Goal: Task Accomplishment & Management: Complete application form

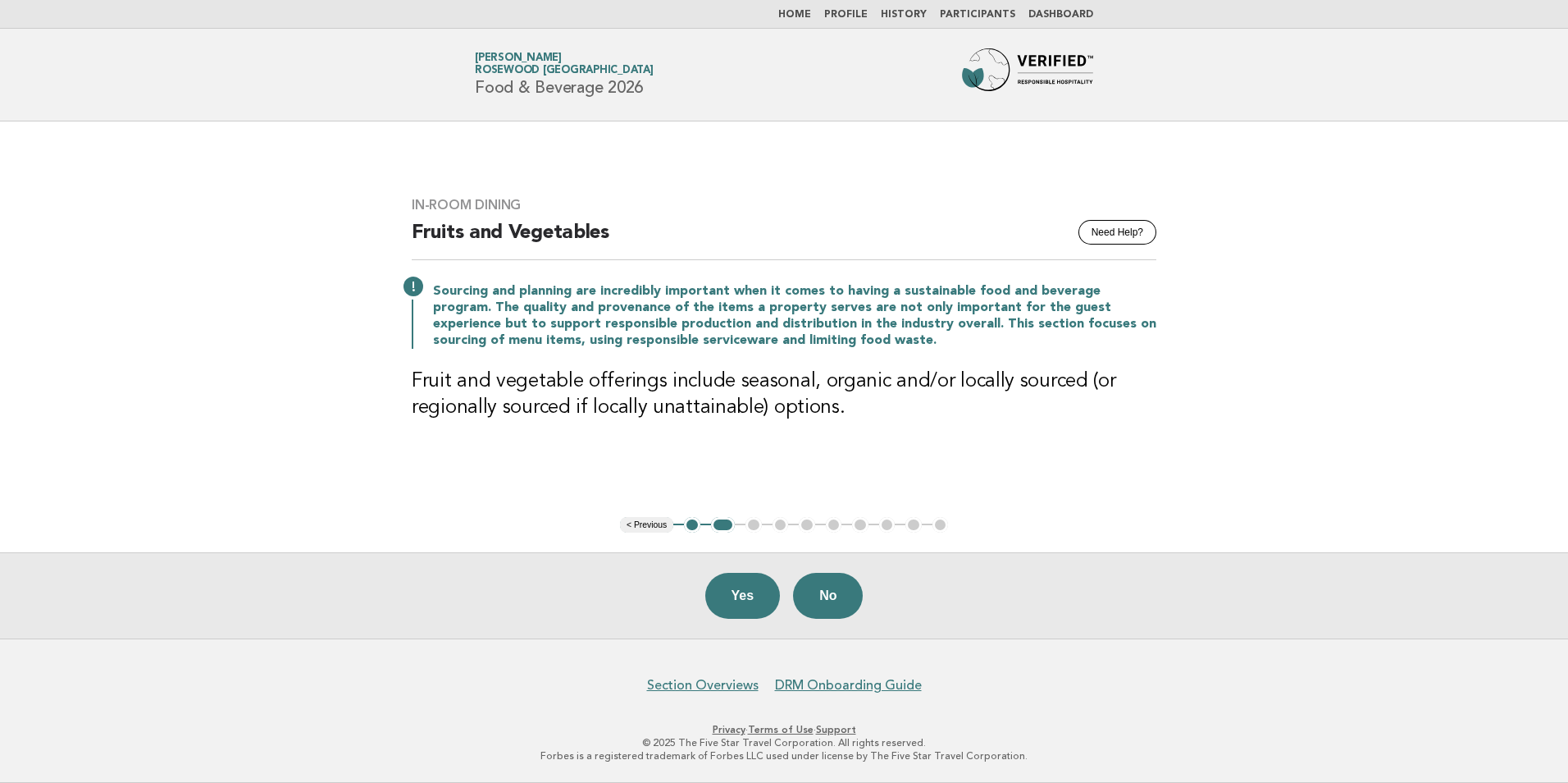
click at [811, 19] on link "Home" at bounding box center [794, 15] width 32 height 10
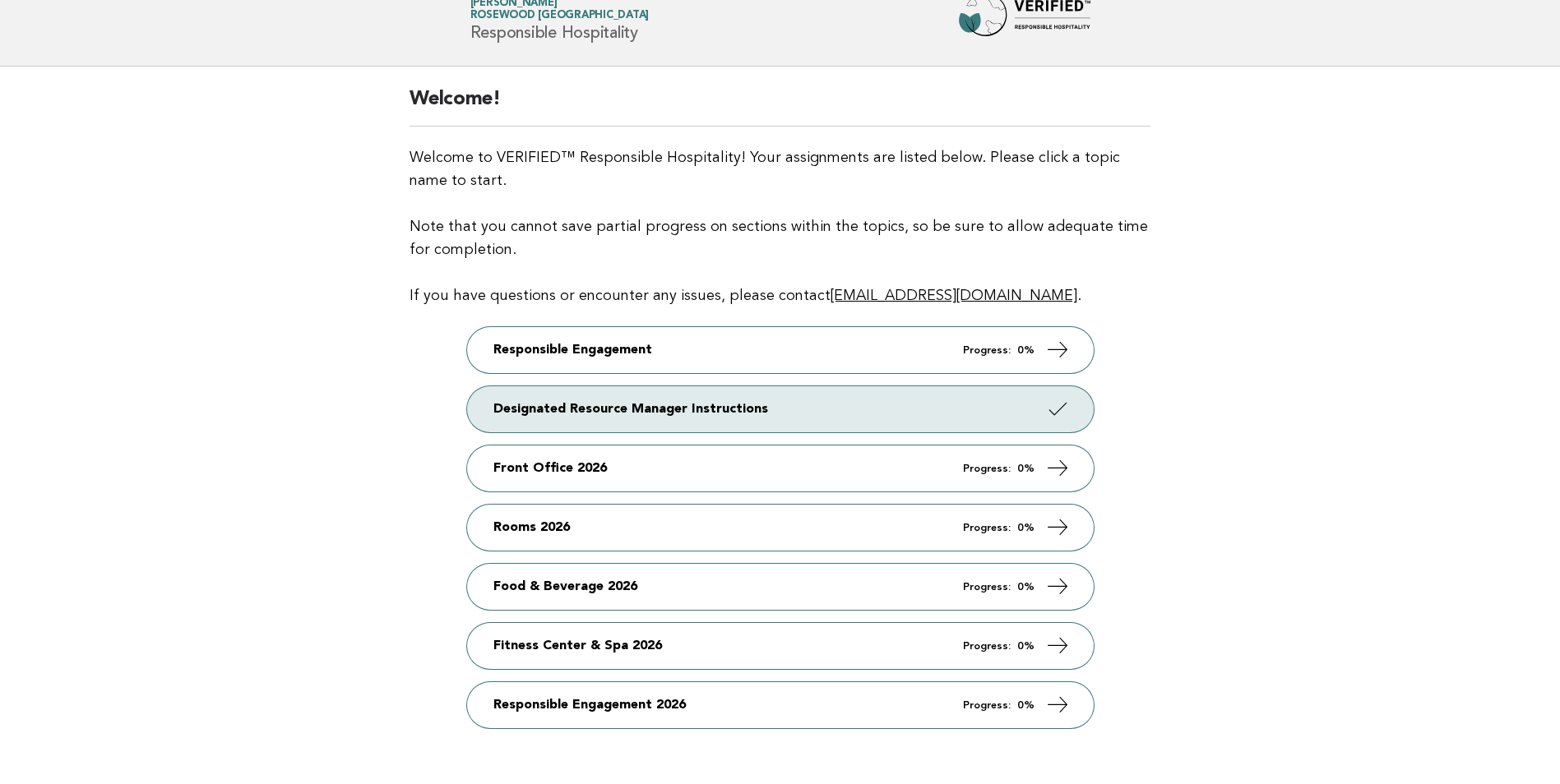
scroll to position [37, 0]
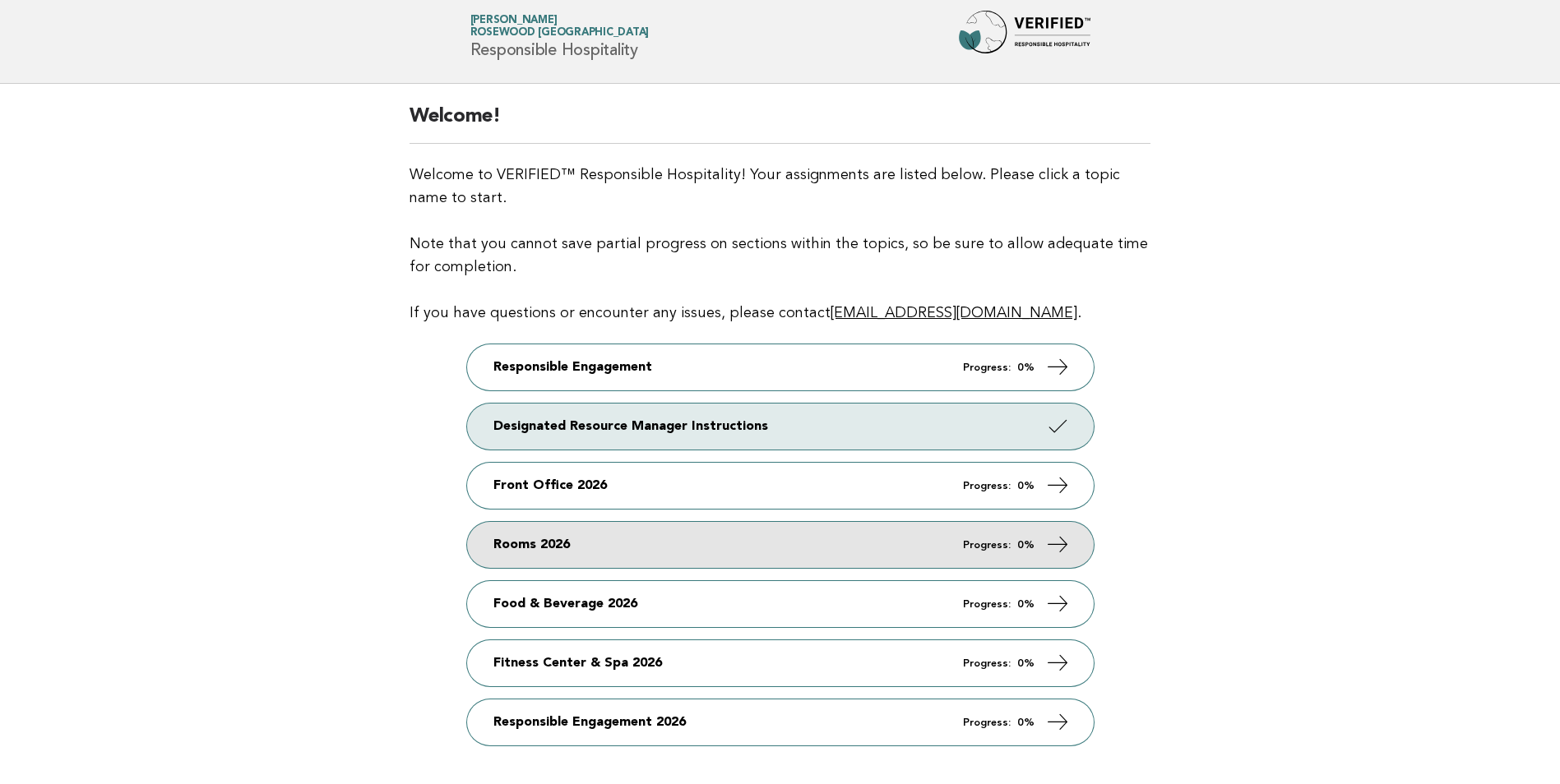
click at [621, 545] on link "Rooms 2026 Progress: 0%" at bounding box center [780, 544] width 626 height 46
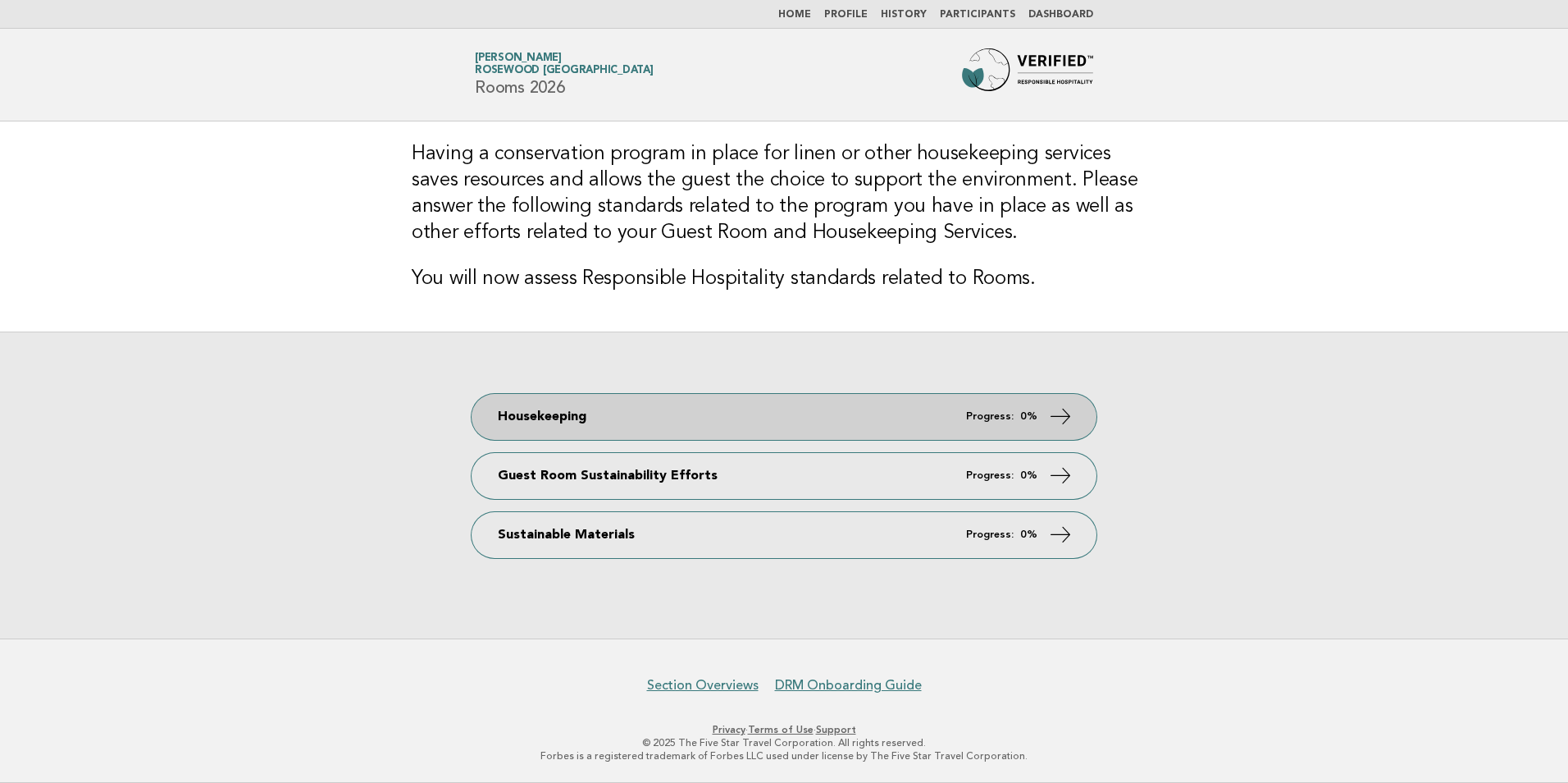
click at [1070, 407] on icon at bounding box center [1061, 415] width 24 height 24
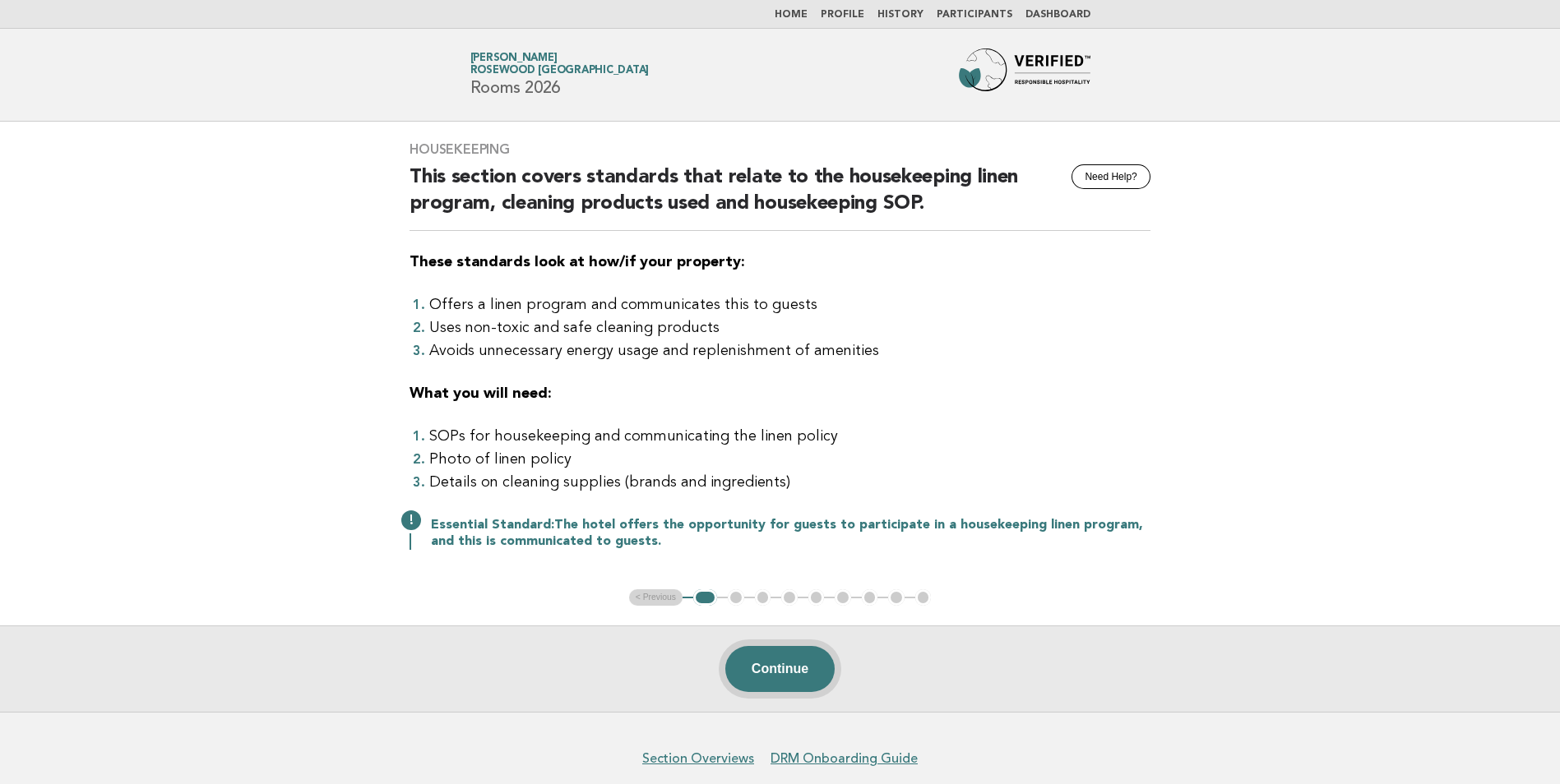
click at [803, 674] on button "Continue" at bounding box center [780, 668] width 109 height 46
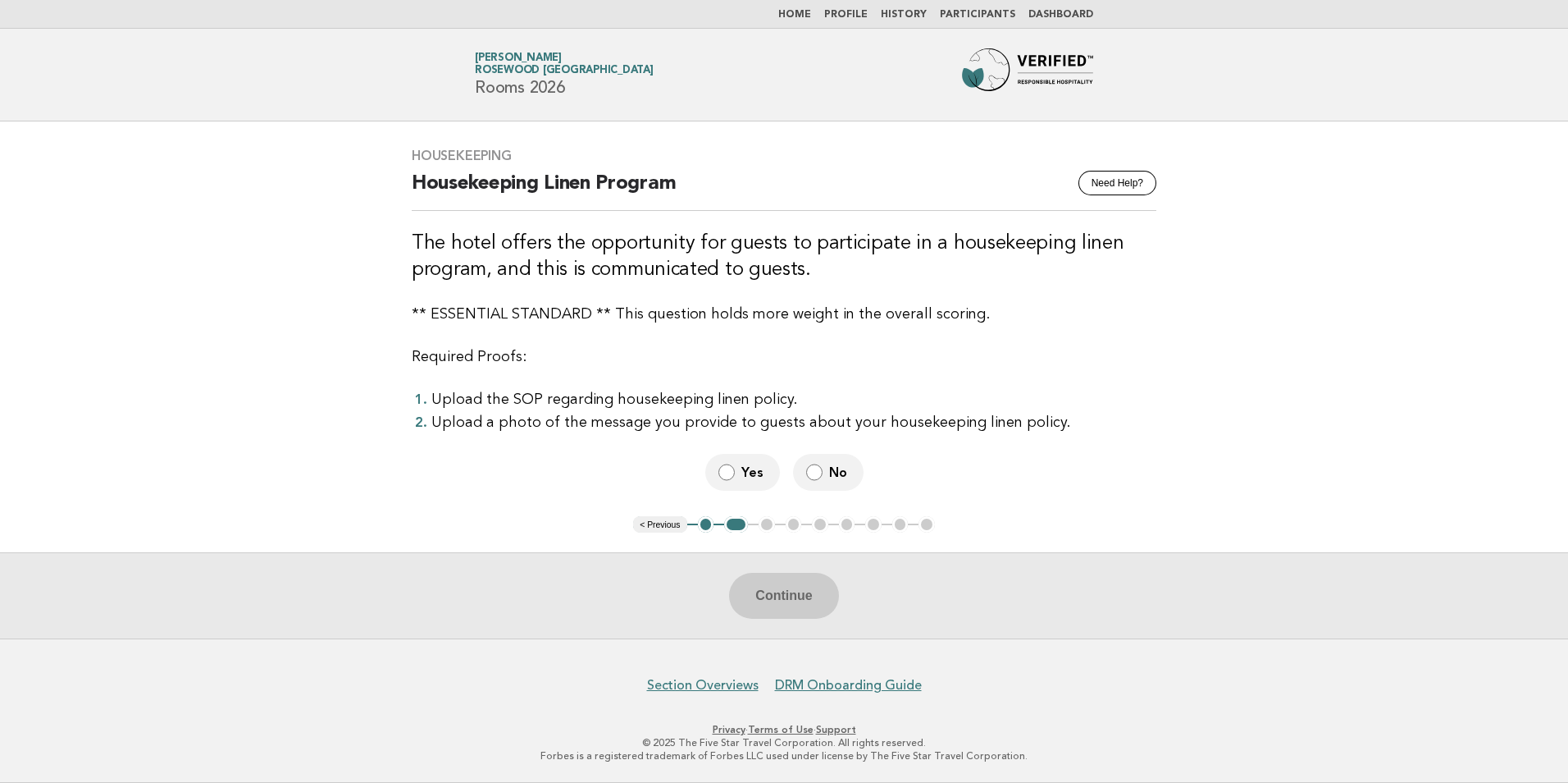
click at [742, 470] on span "Yes" at bounding box center [754, 473] width 25 height 18
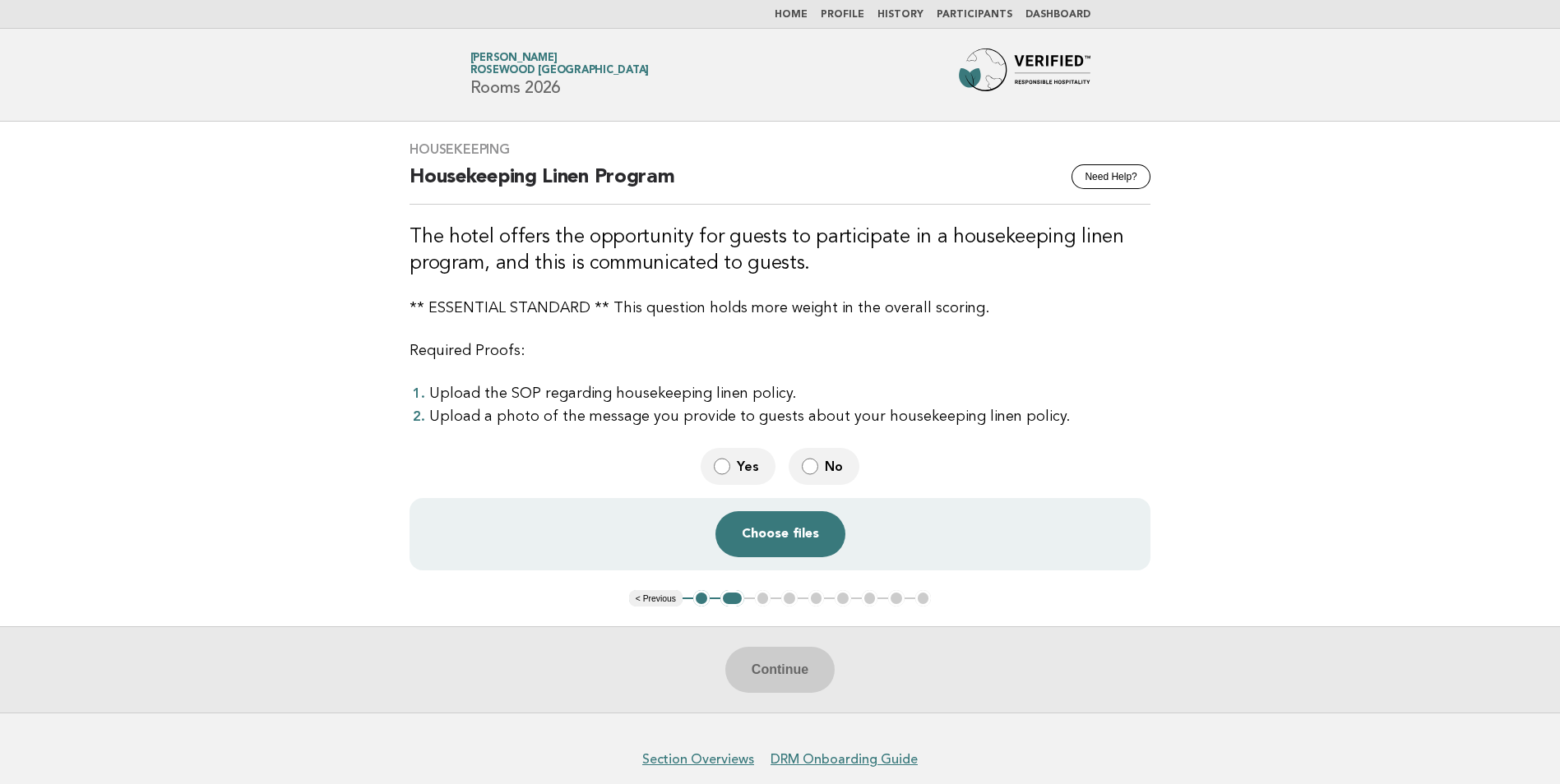
click at [780, 670] on div "Continue" at bounding box center [780, 669] width 1560 height 86
click at [779, 674] on div "Continue" at bounding box center [780, 669] width 1560 height 86
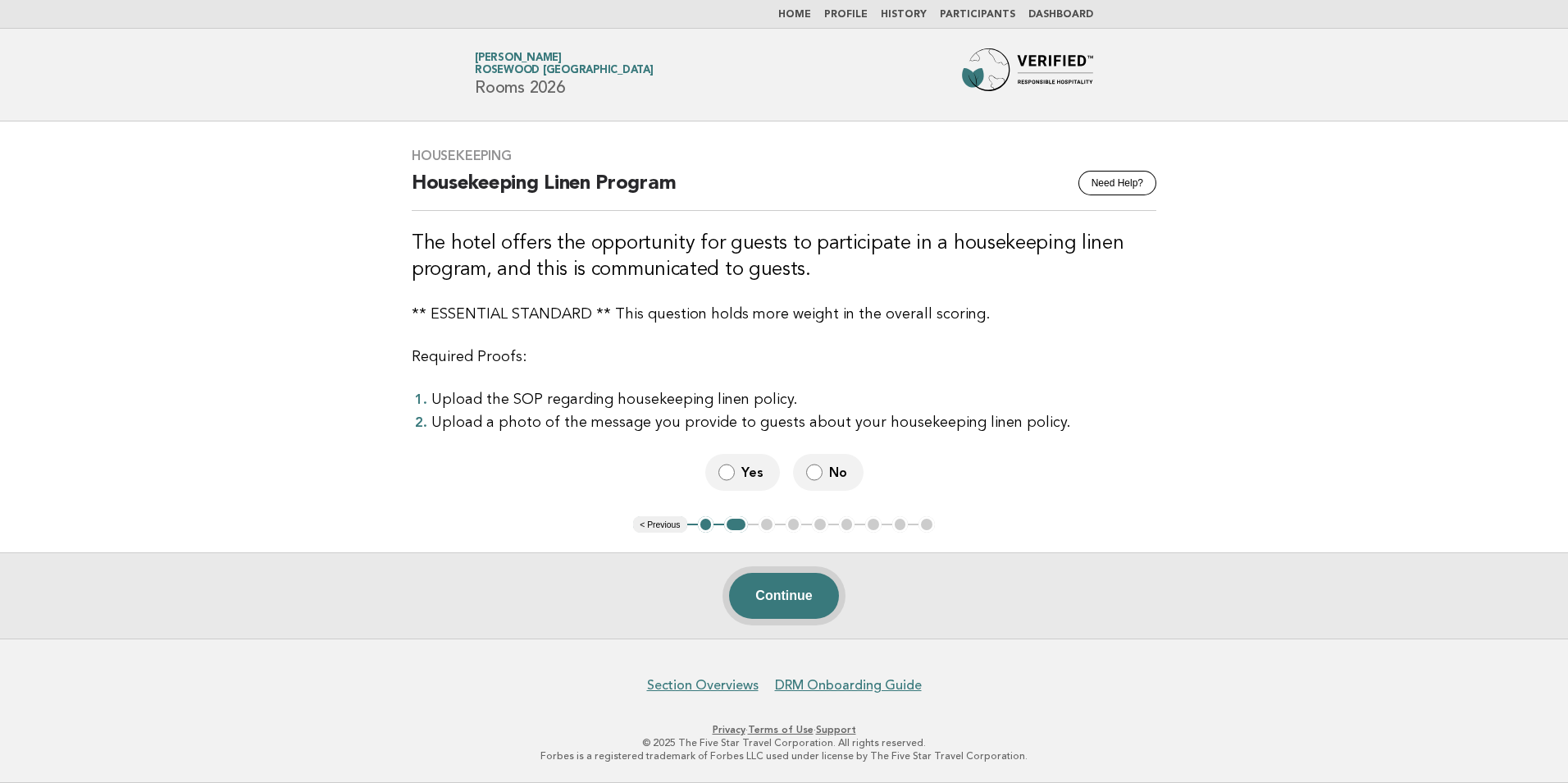
click at [799, 599] on button "Continue" at bounding box center [784, 596] width 109 height 46
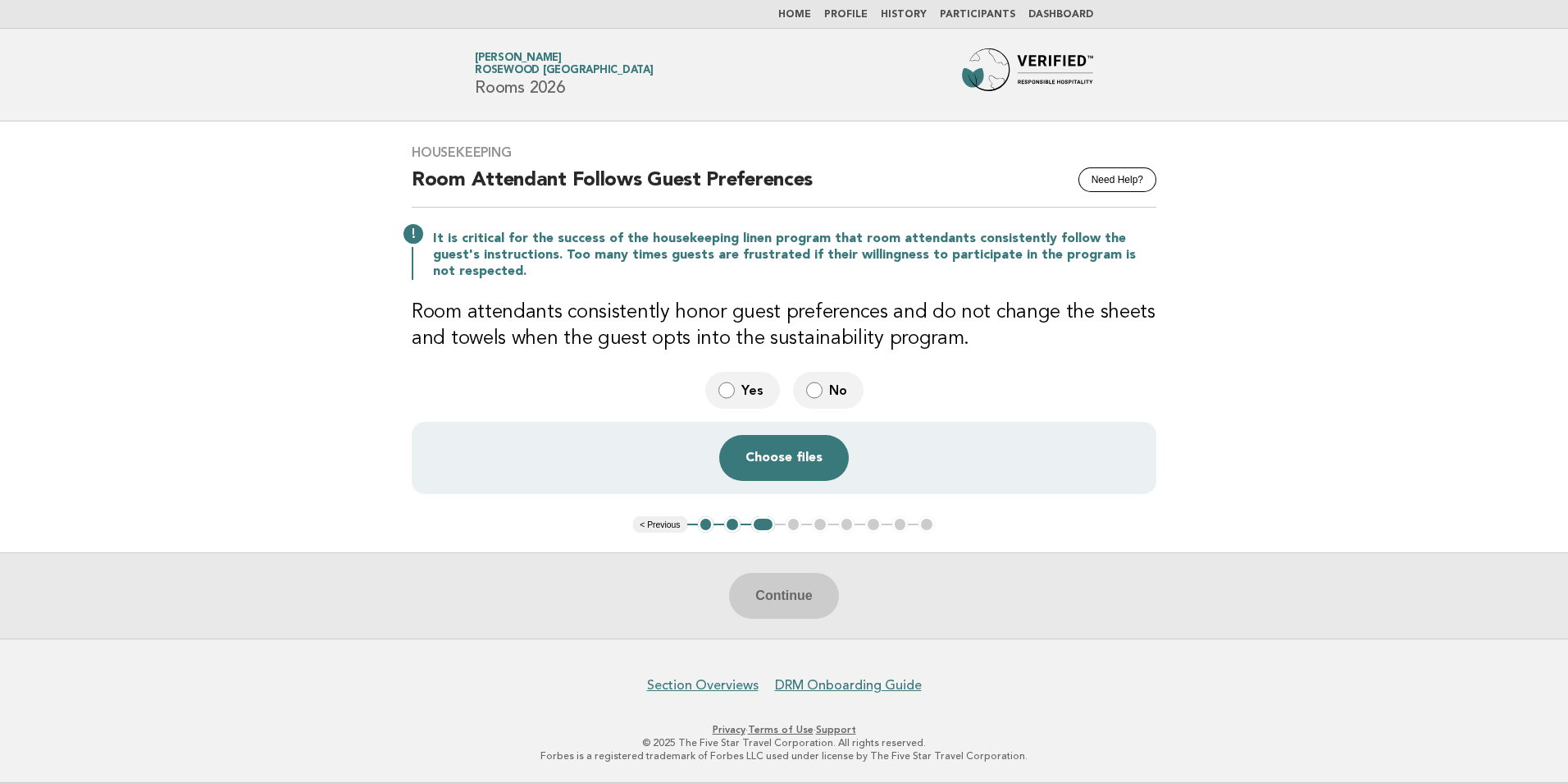
click at [829, 372] on label "No" at bounding box center [829, 391] width 71 height 37
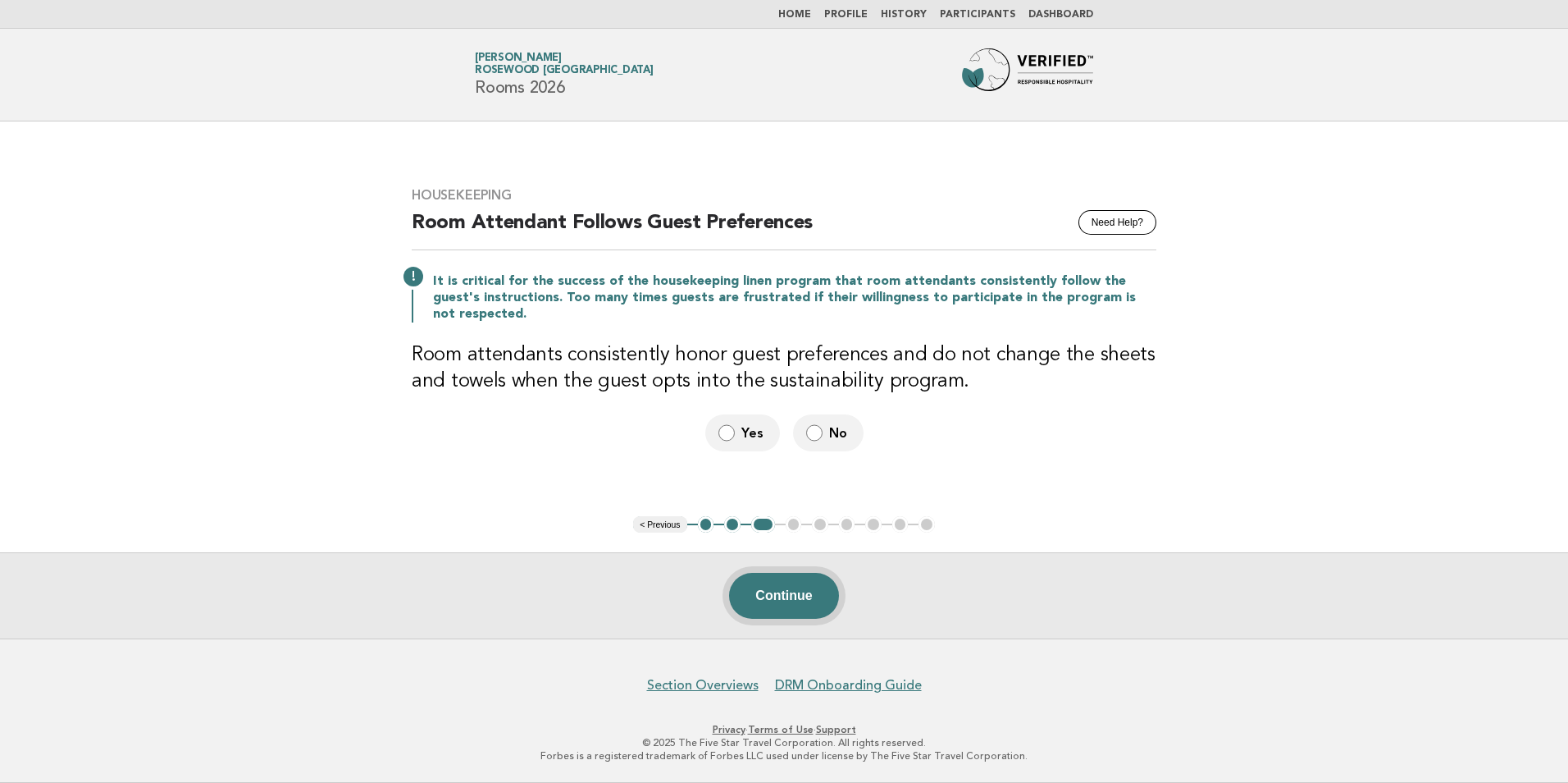
click at [785, 600] on button "Continue" at bounding box center [784, 596] width 109 height 46
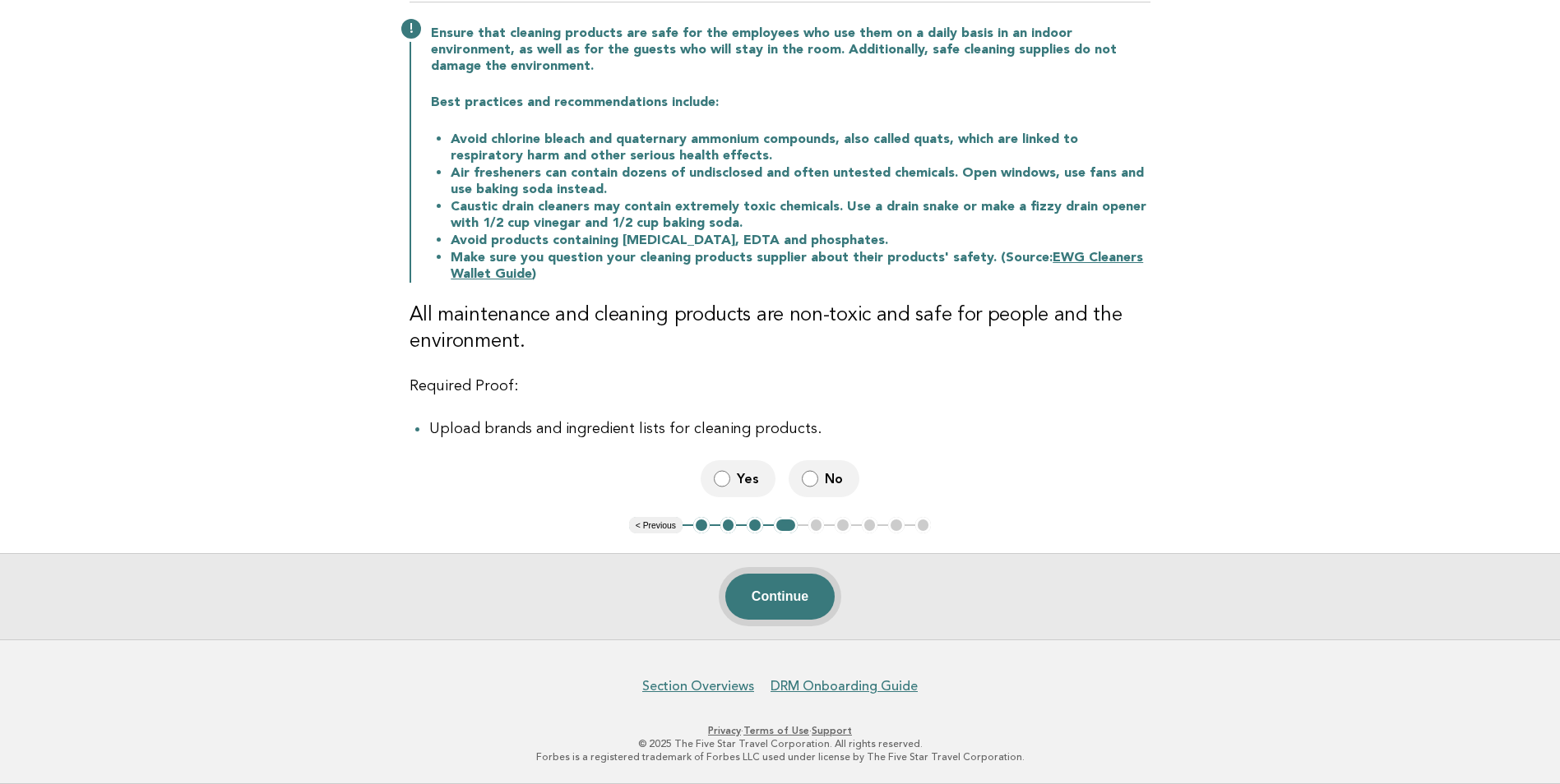
click at [811, 595] on button "Continue" at bounding box center [780, 596] width 109 height 46
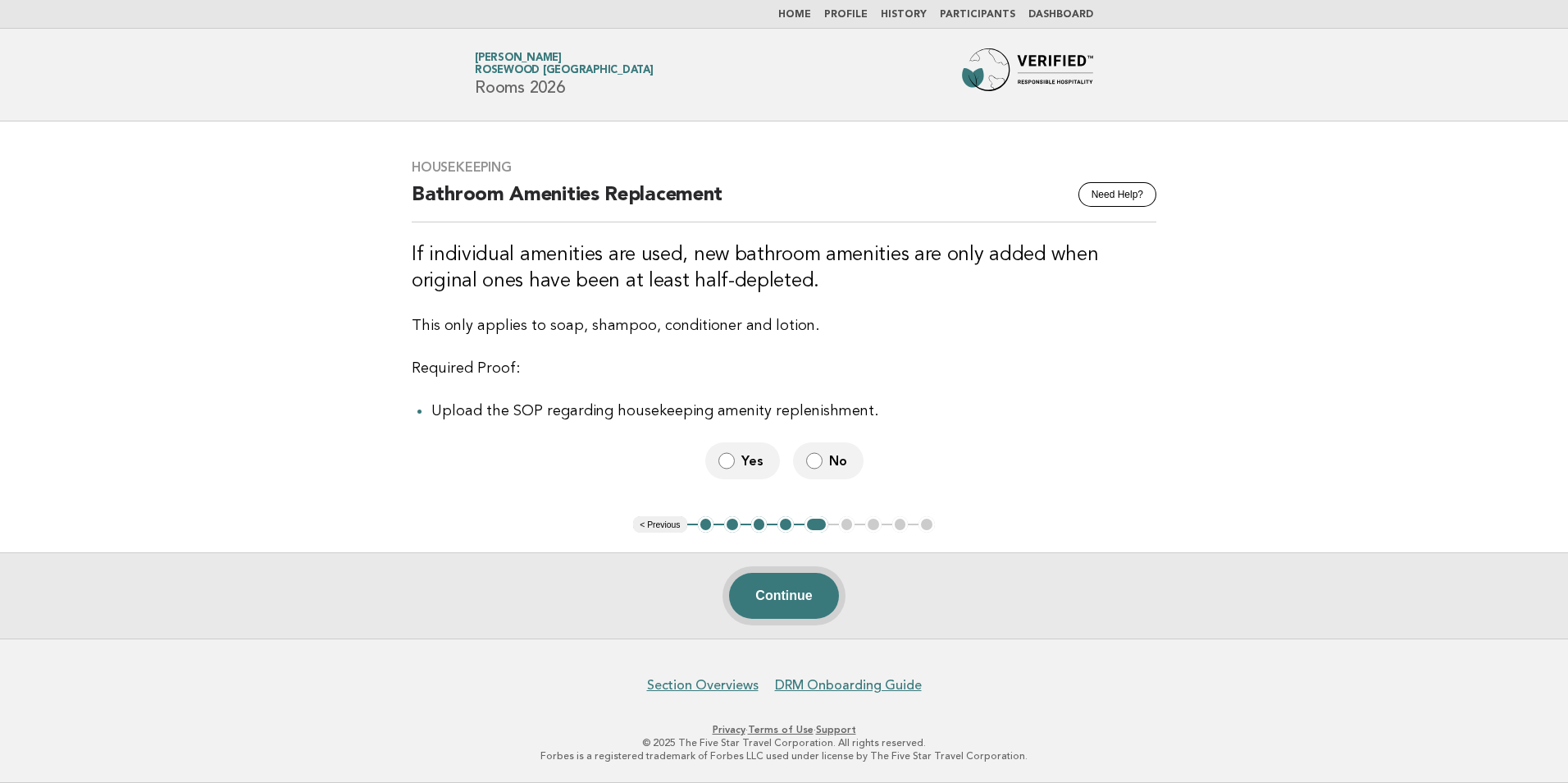
click at [793, 604] on button "Continue" at bounding box center [784, 596] width 109 height 46
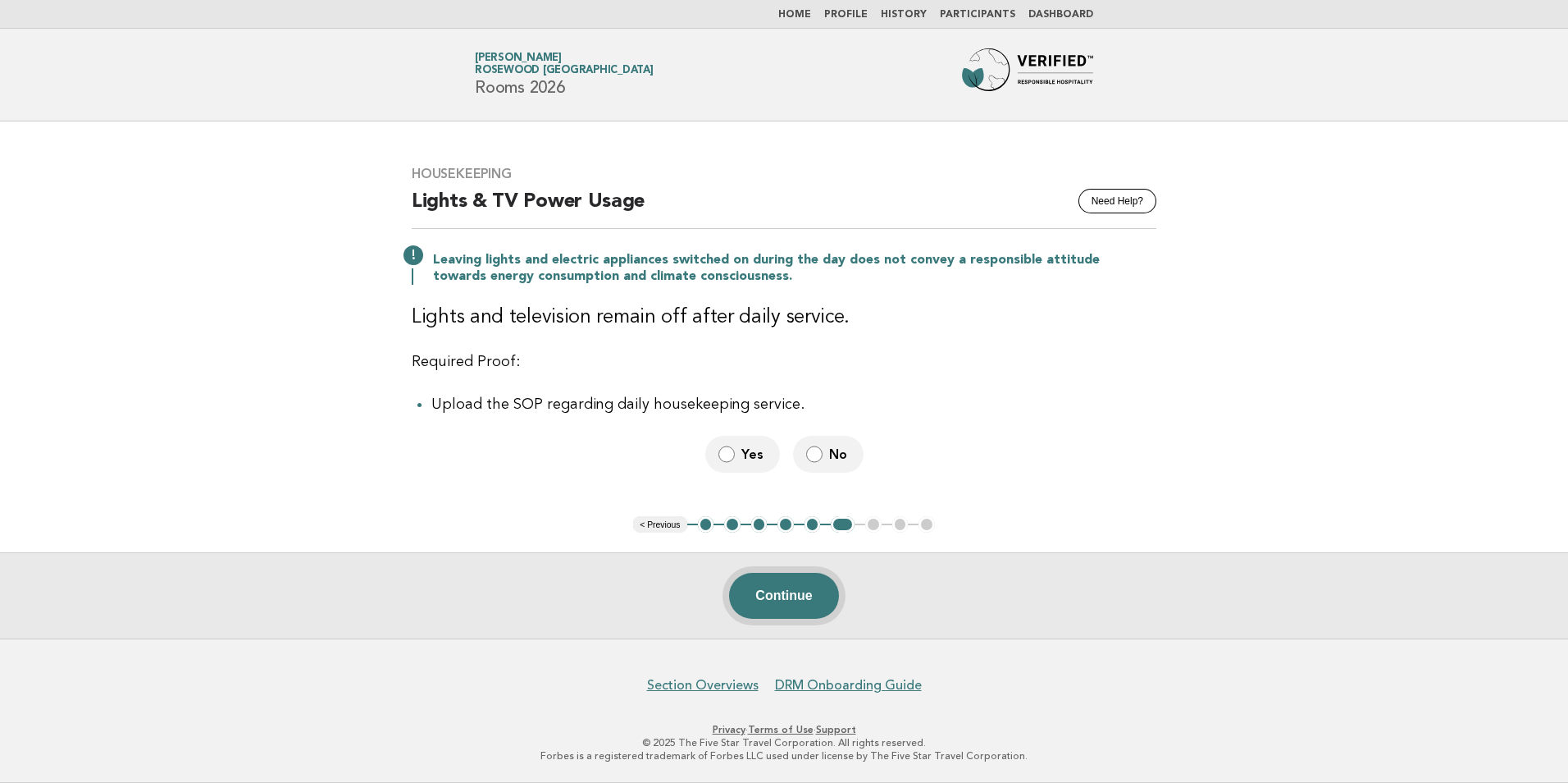
click at [791, 602] on button "Continue" at bounding box center [784, 596] width 109 height 46
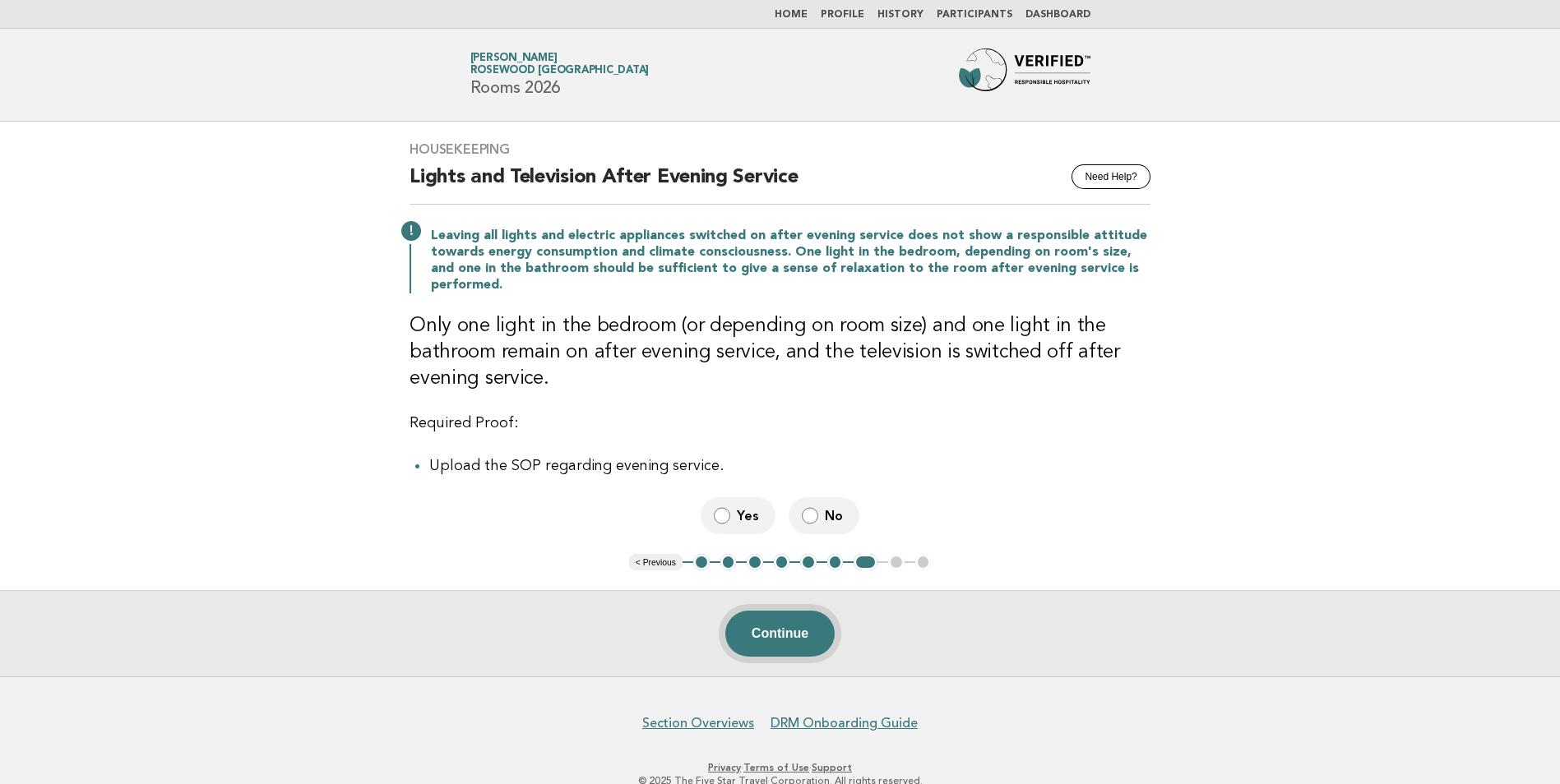
click at [798, 651] on button "Continue" at bounding box center [780, 633] width 109 height 46
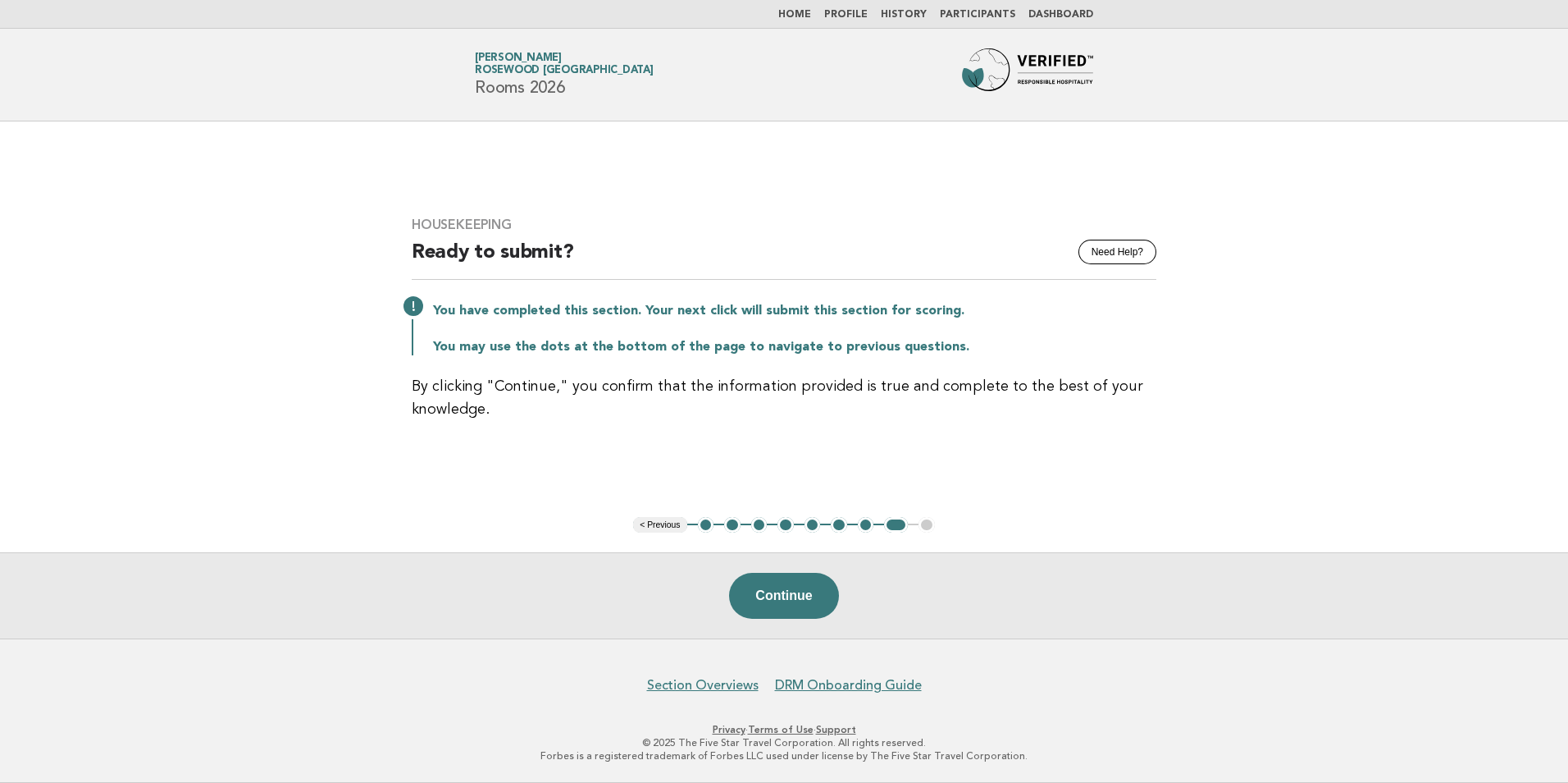
click at [811, 15] on link "Home" at bounding box center [794, 15] width 32 height 10
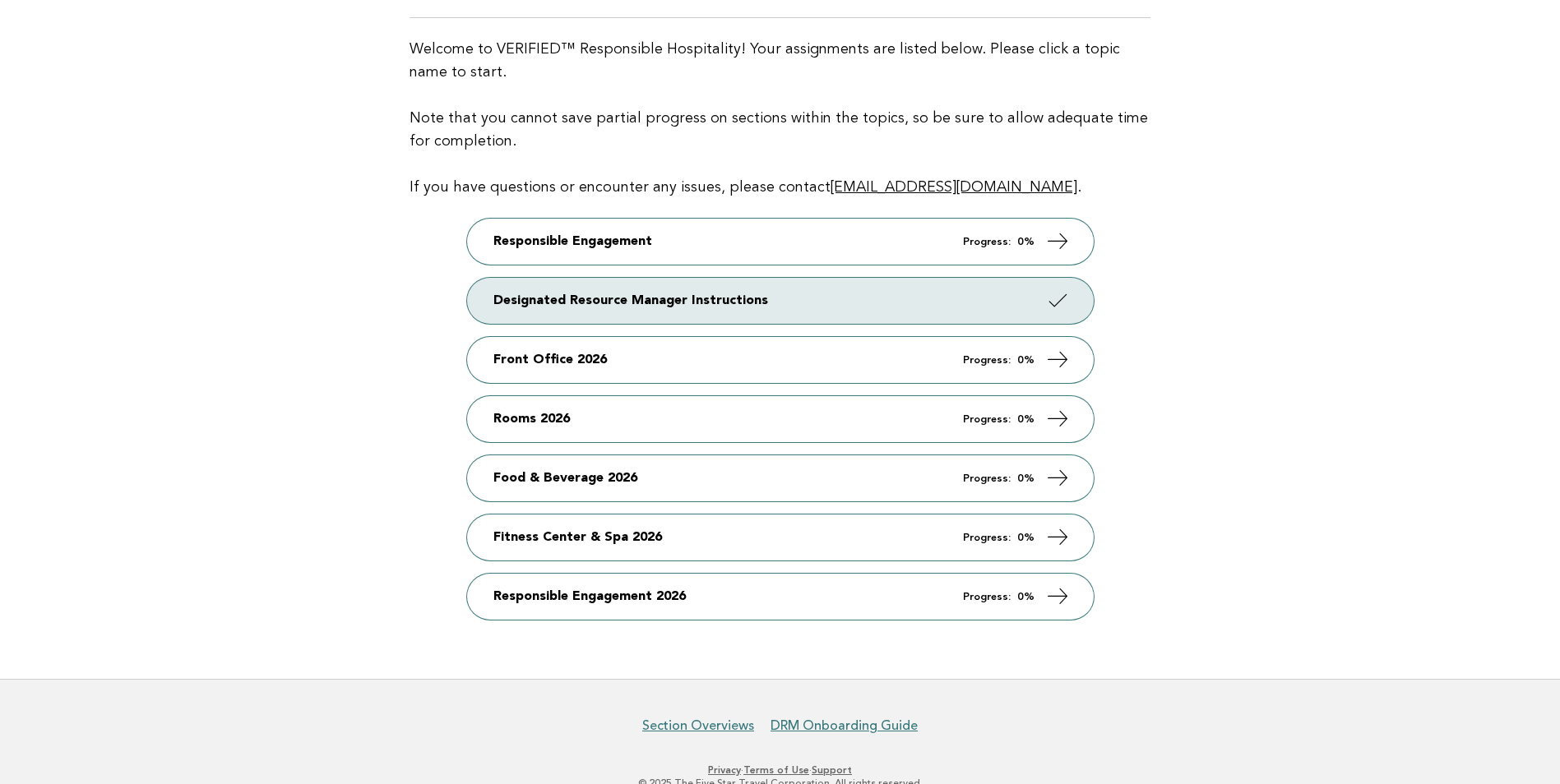
scroll to position [164, 0]
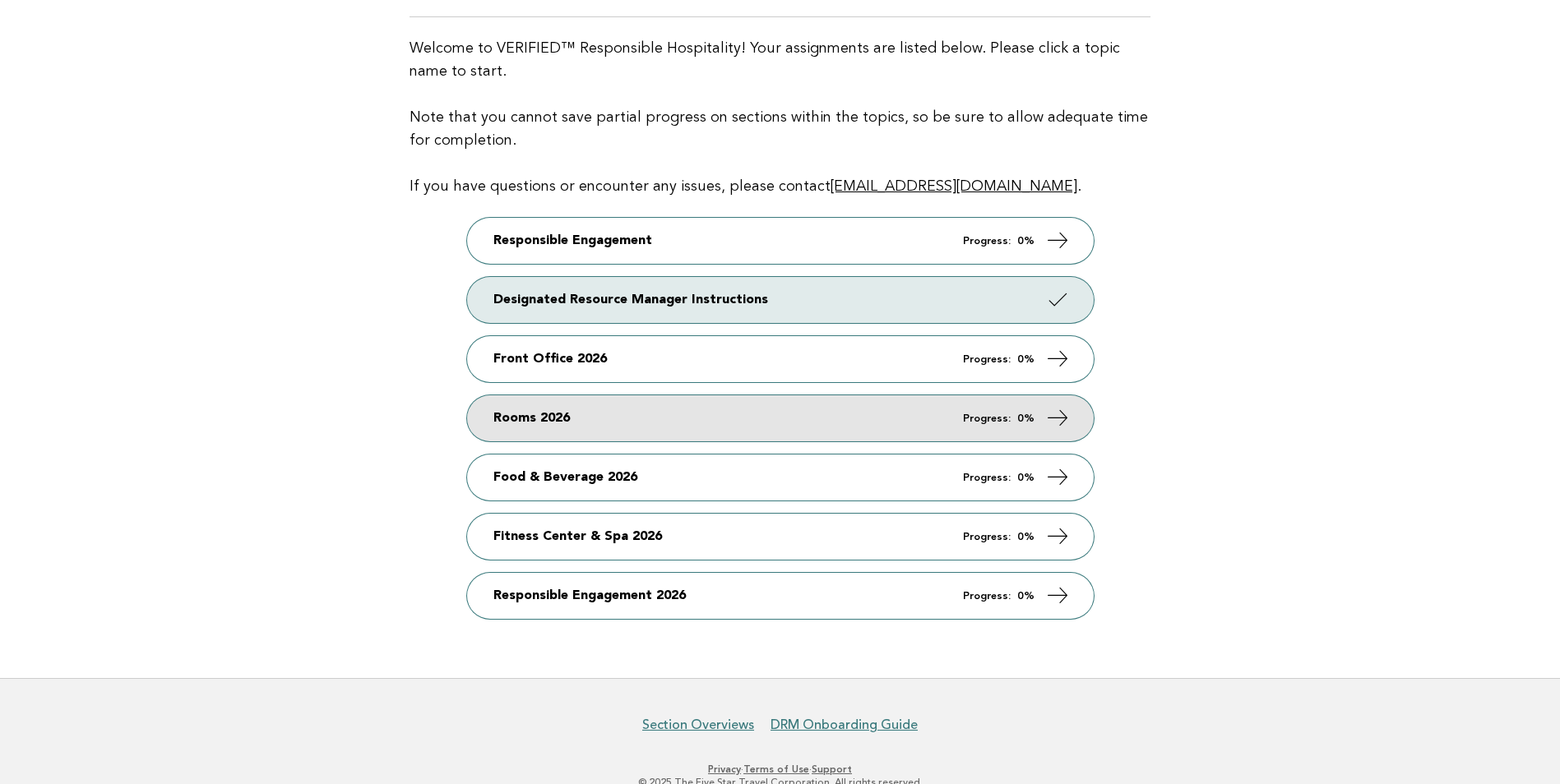
click at [1059, 415] on icon at bounding box center [1057, 418] width 24 height 24
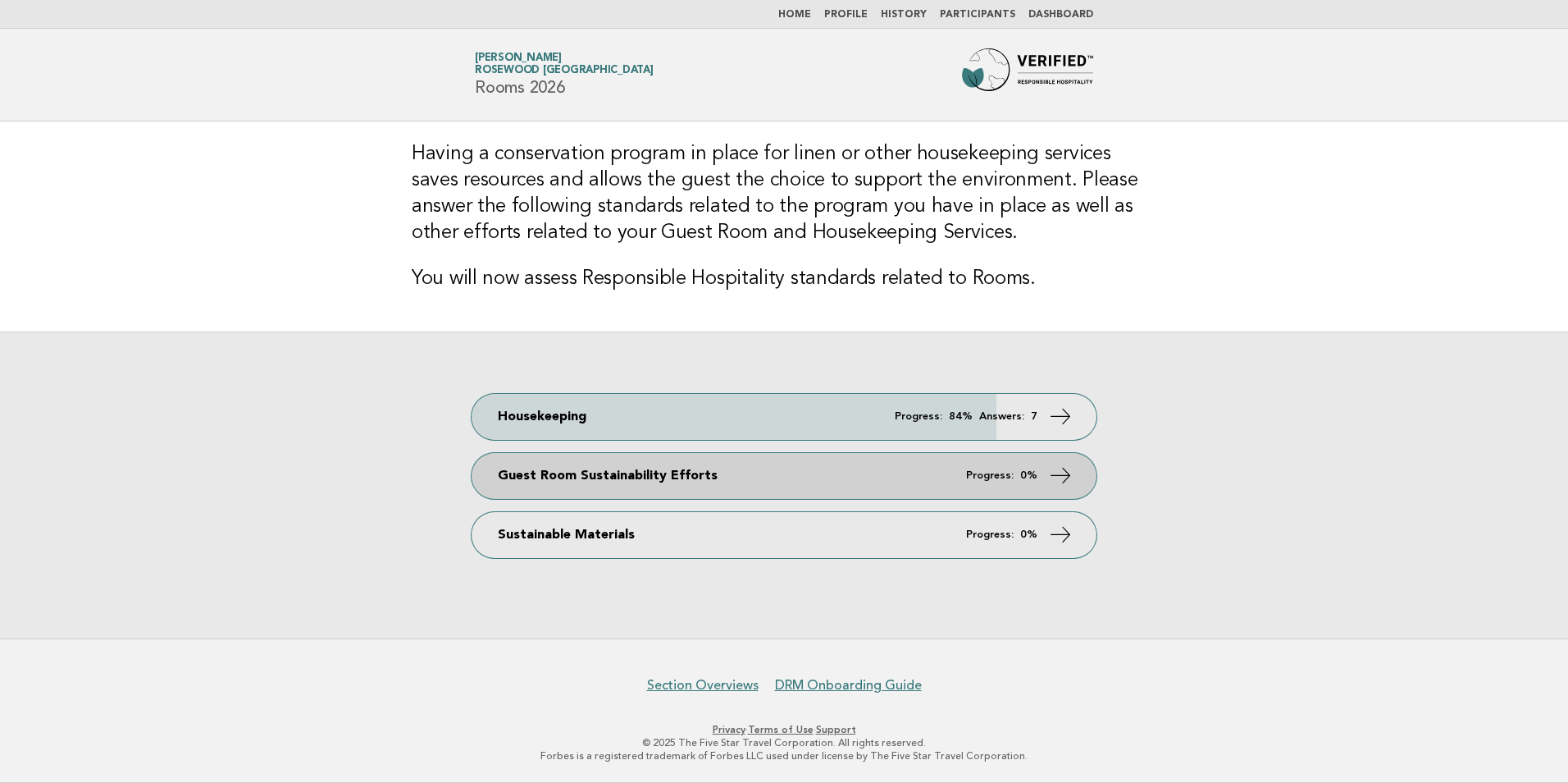
click at [935, 479] on link "Guest Room Sustainability Efforts Progress: 0%" at bounding box center [784, 476] width 625 height 46
click at [1070, 474] on icon at bounding box center [1061, 475] width 24 height 24
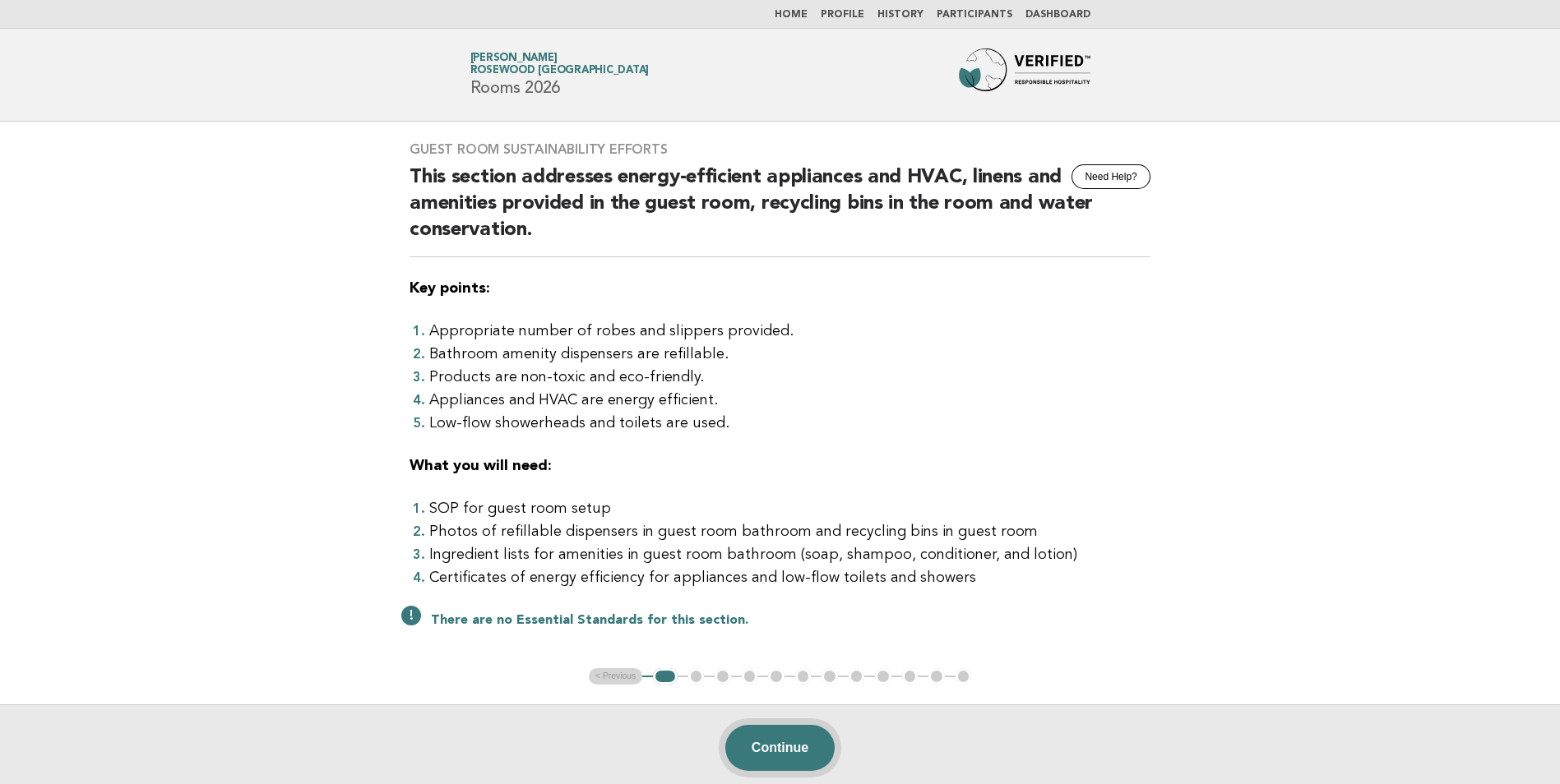
click at [807, 743] on button "Continue" at bounding box center [780, 748] width 109 height 46
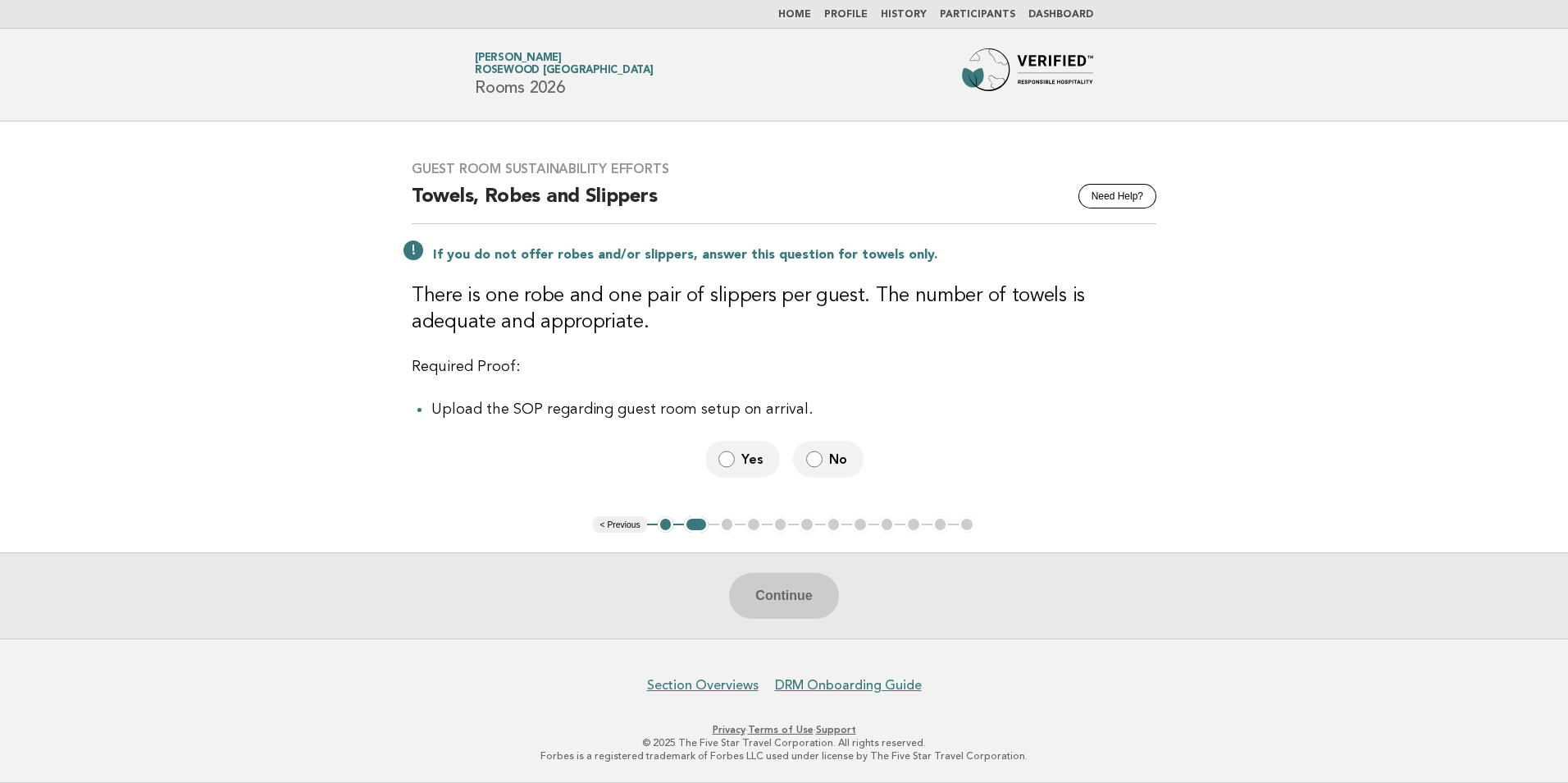
click at [627, 529] on button "< Previous" at bounding box center [620, 524] width 53 height 17
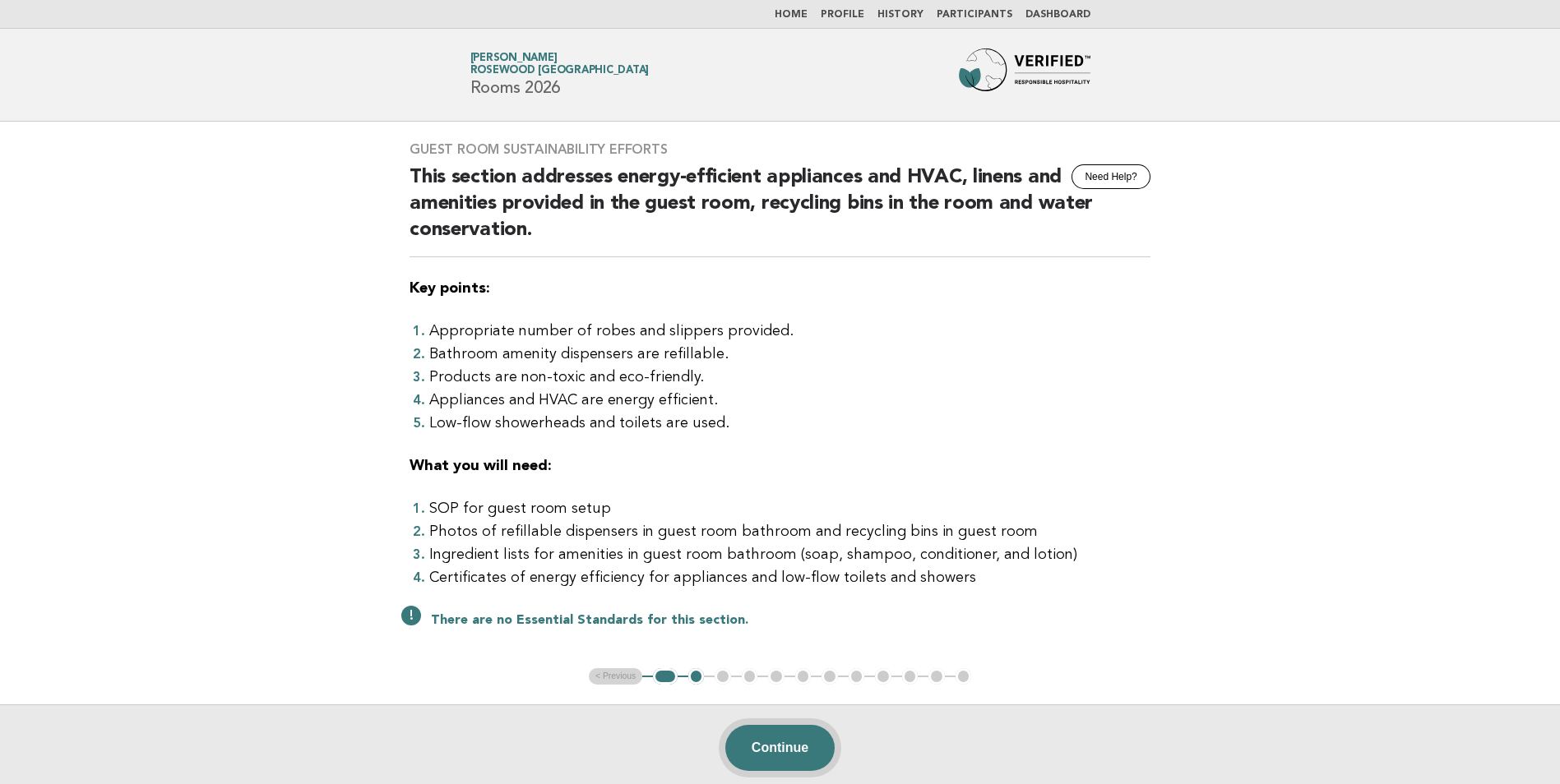
click at [770, 750] on button "Continue" at bounding box center [780, 748] width 109 height 46
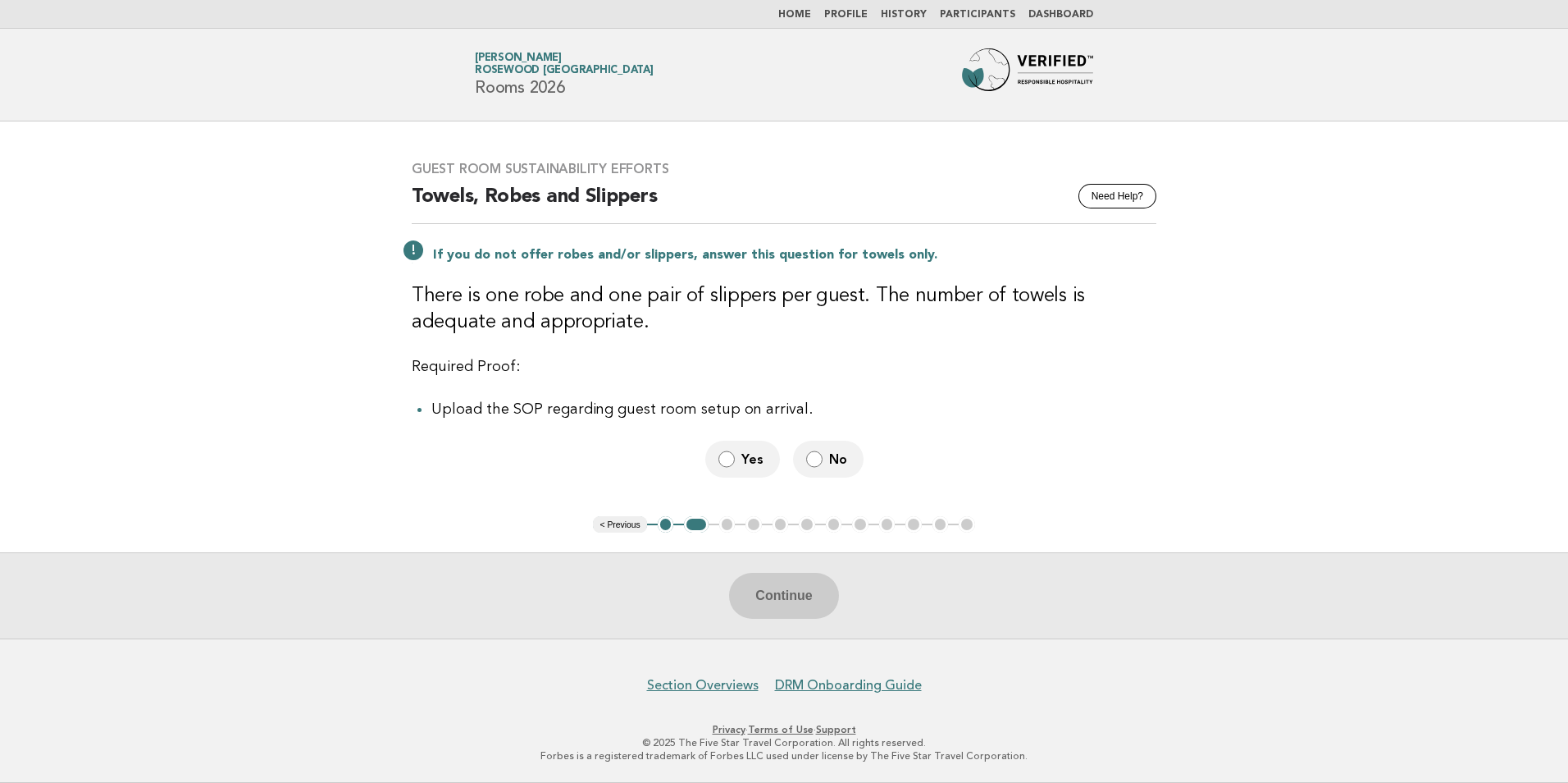
click at [825, 462] on label "No" at bounding box center [829, 459] width 71 height 37
click at [780, 605] on button "Continue" at bounding box center [784, 596] width 109 height 46
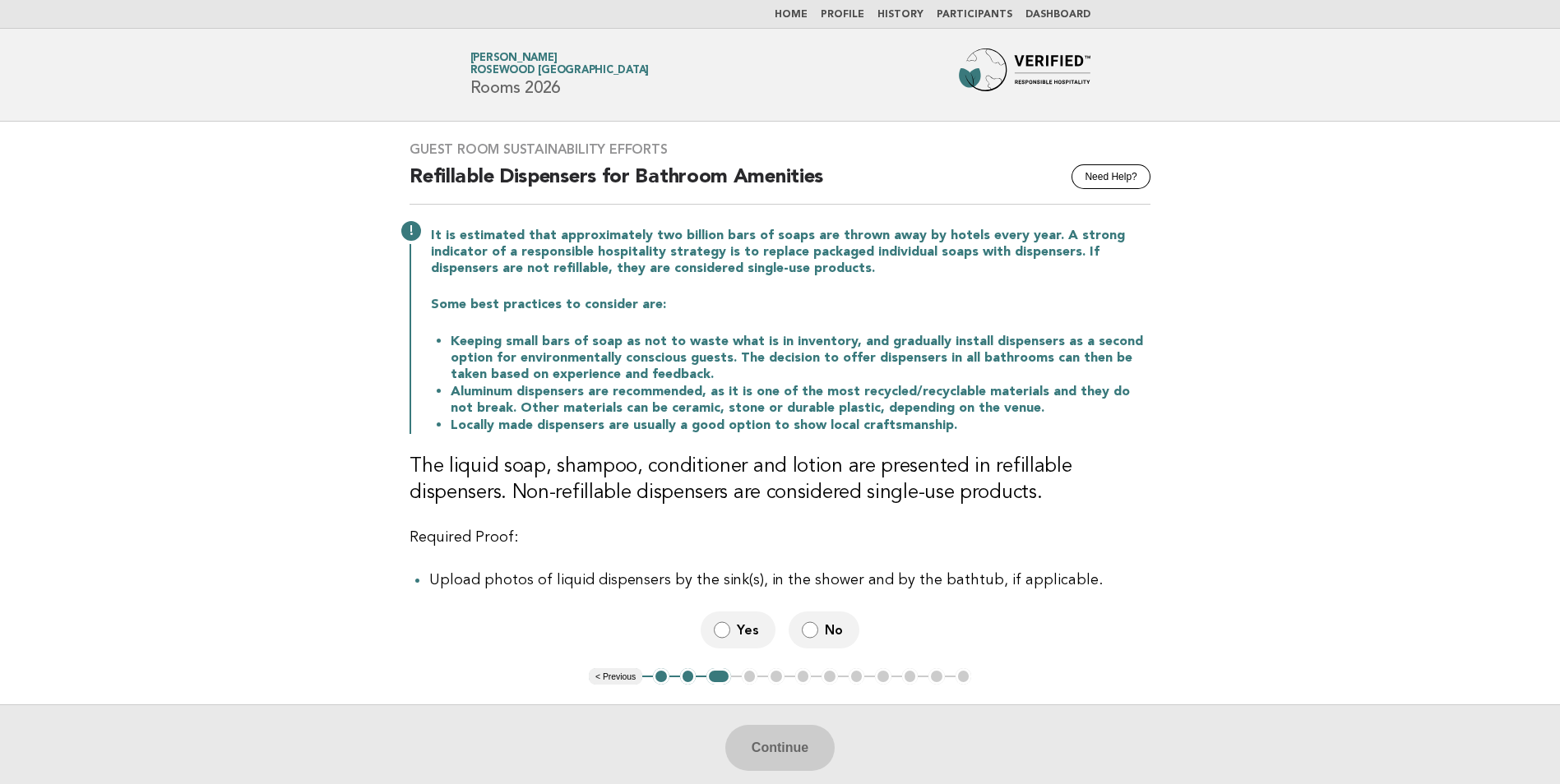
click at [820, 625] on label "No" at bounding box center [824, 630] width 71 height 37
click at [766, 760] on button "Continue" at bounding box center [780, 748] width 109 height 46
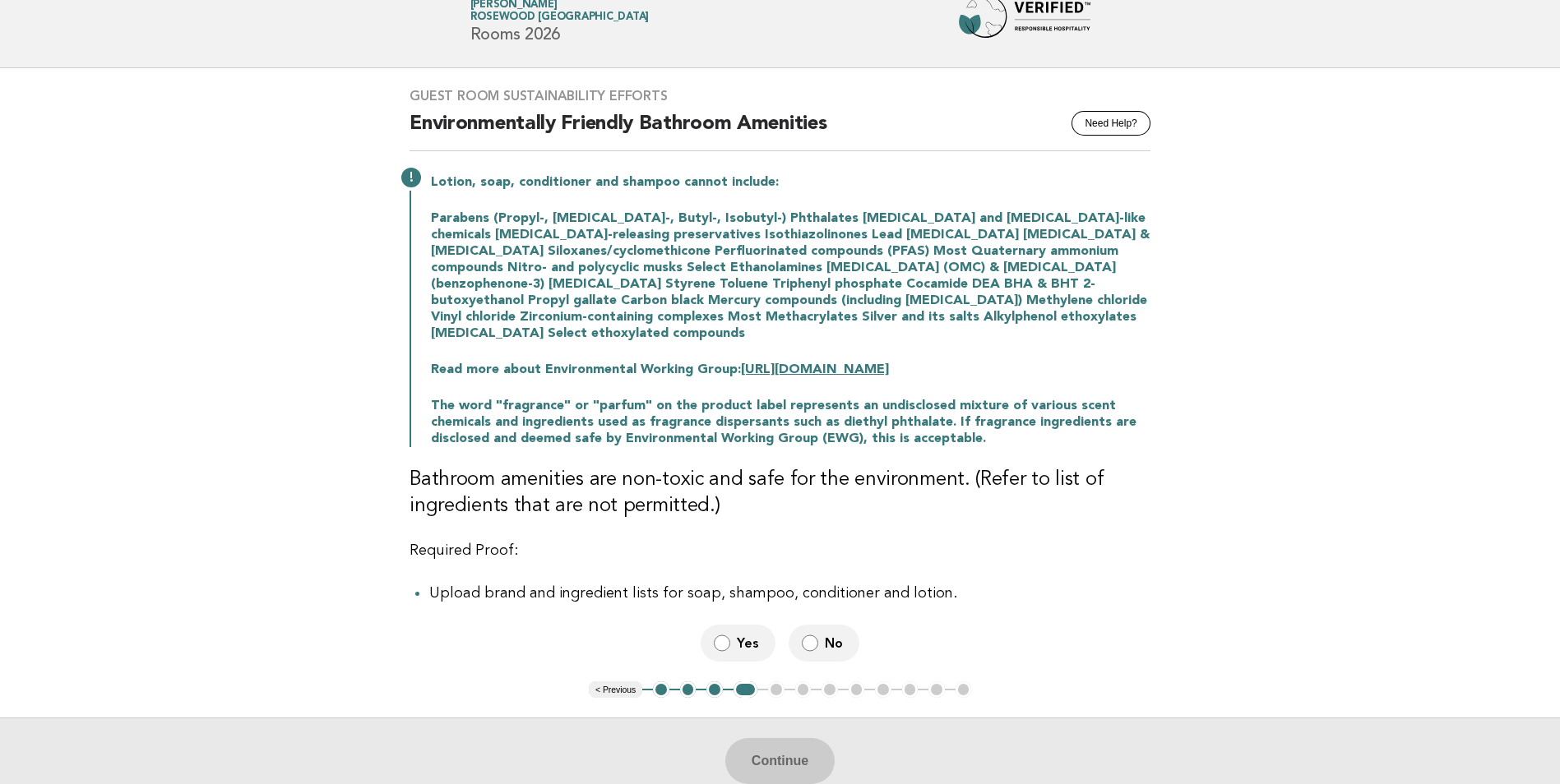
scroll to position [83, 0]
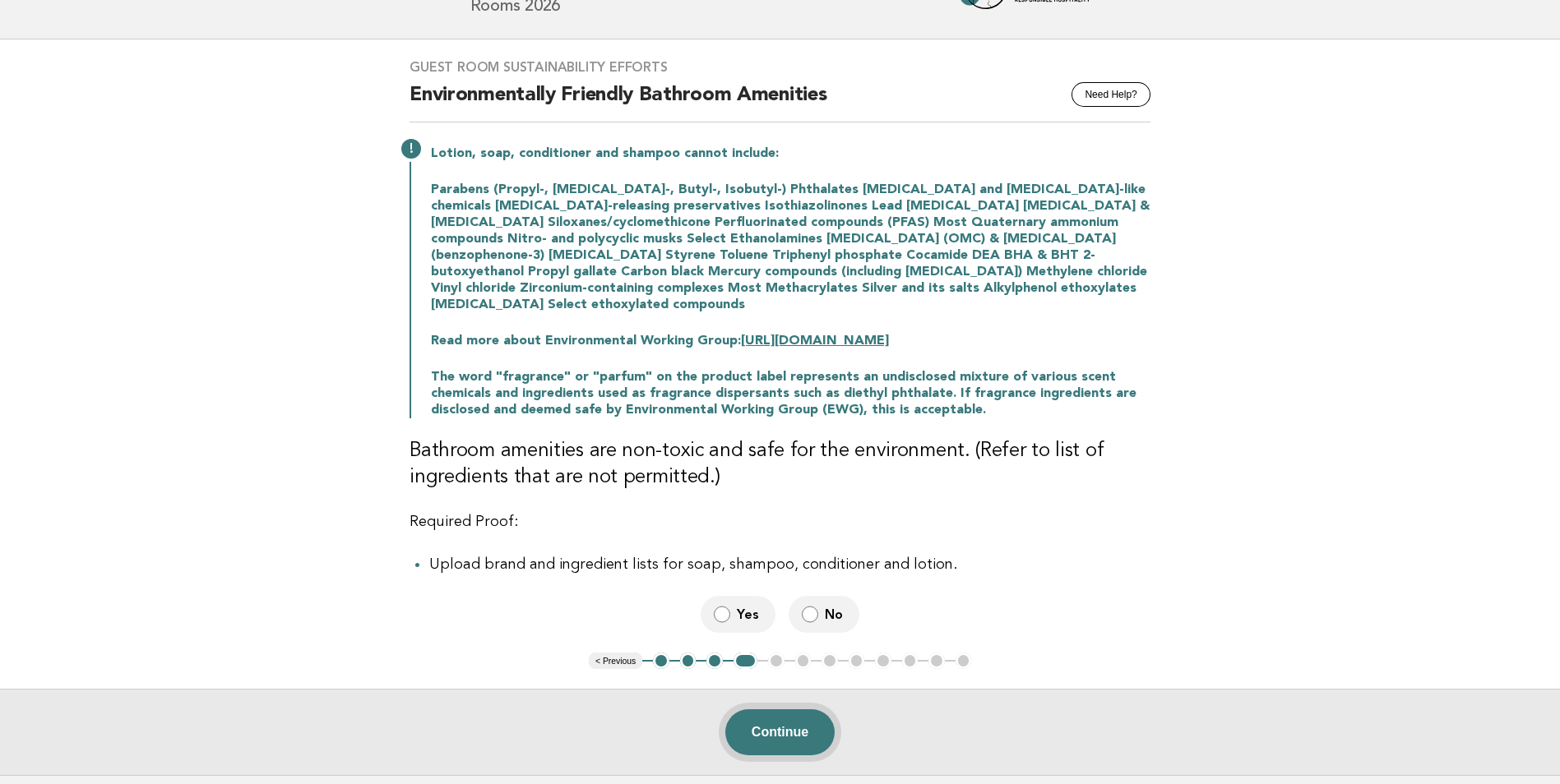
click at [815, 715] on button "Continue" at bounding box center [780, 732] width 109 height 46
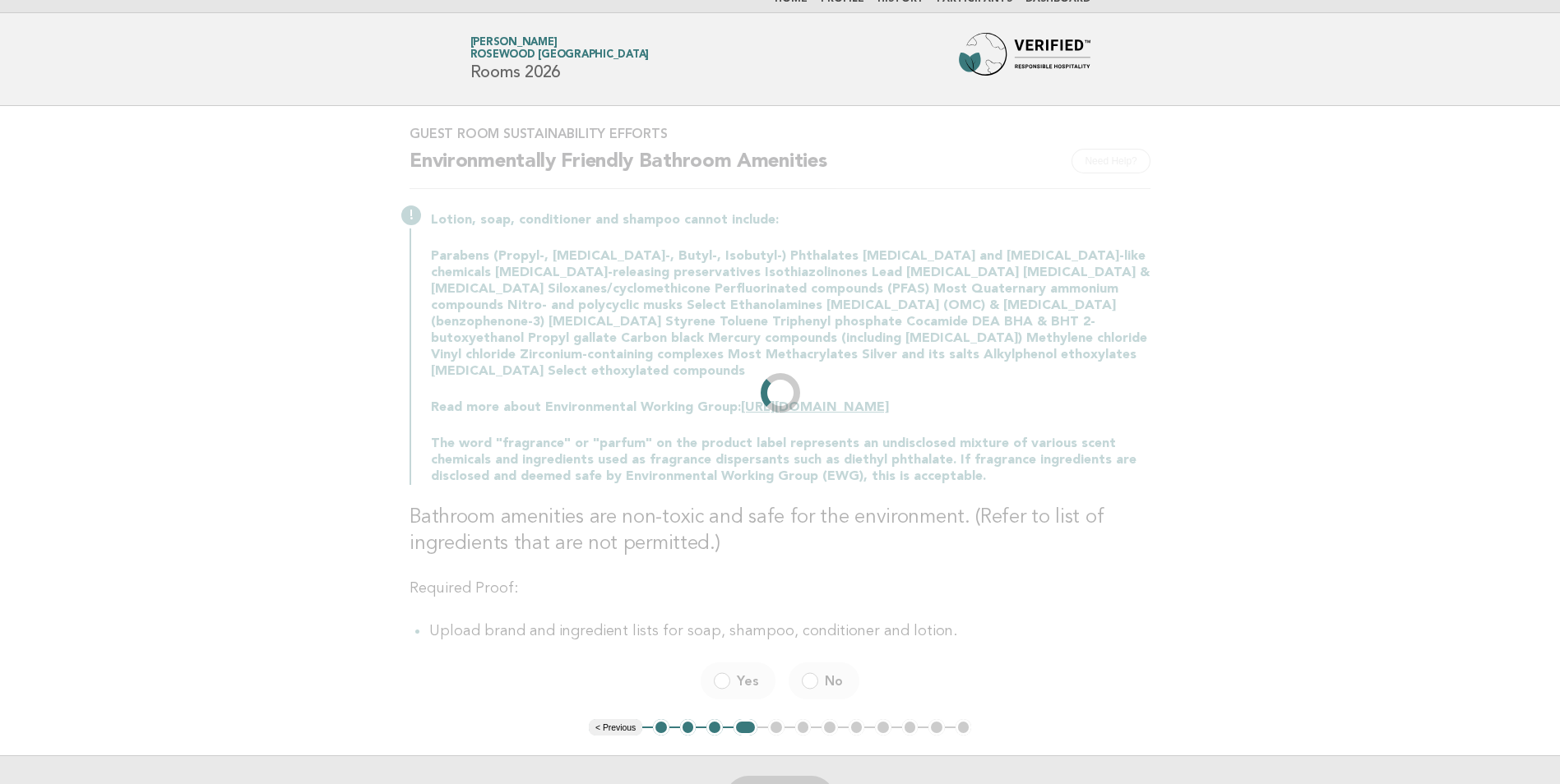
scroll to position [0, 0]
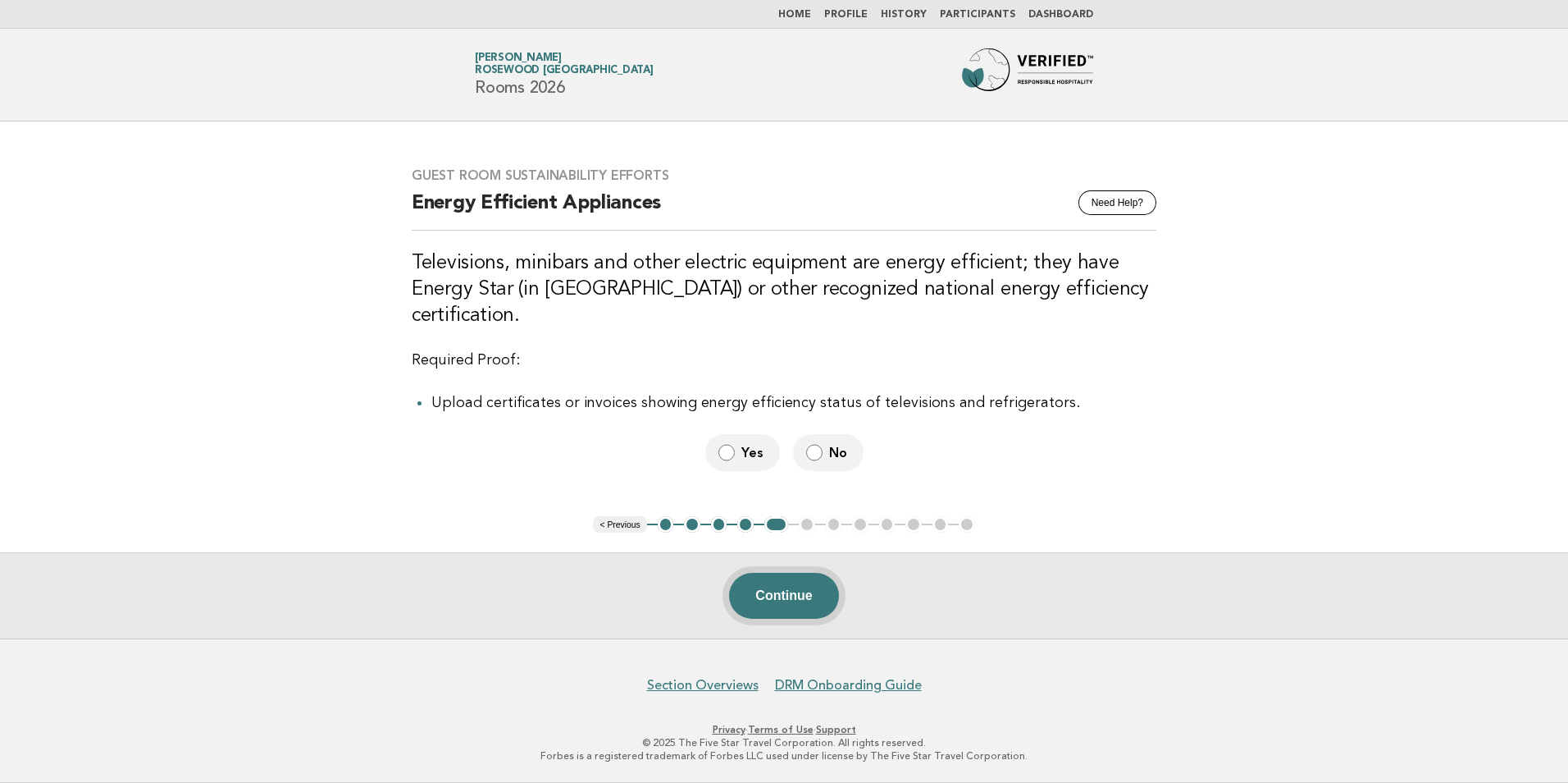
click at [799, 609] on button "Continue" at bounding box center [784, 596] width 109 height 46
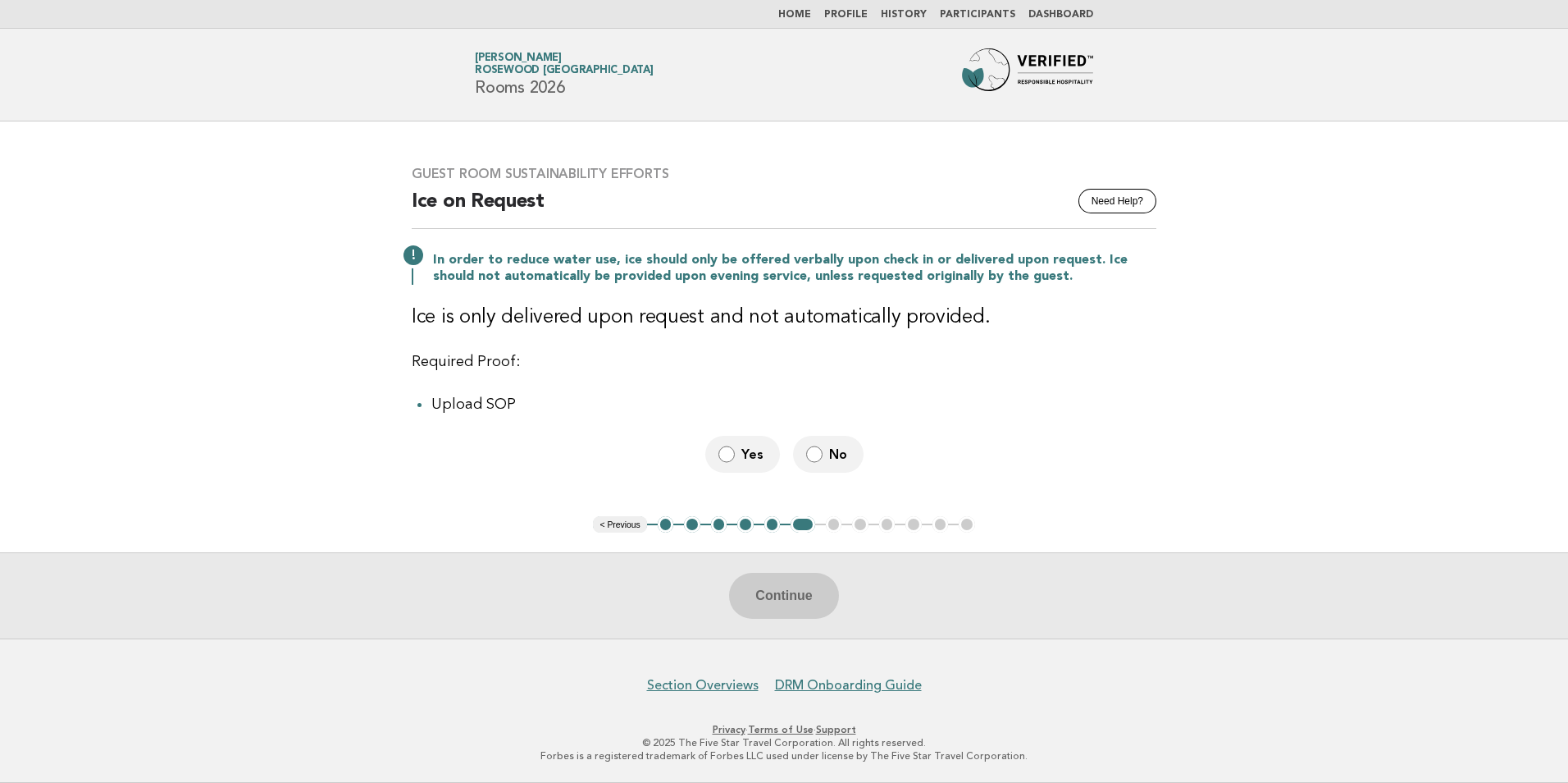
click at [822, 448] on label "No" at bounding box center [829, 454] width 71 height 37
click at [775, 600] on button "Continue" at bounding box center [784, 596] width 109 height 46
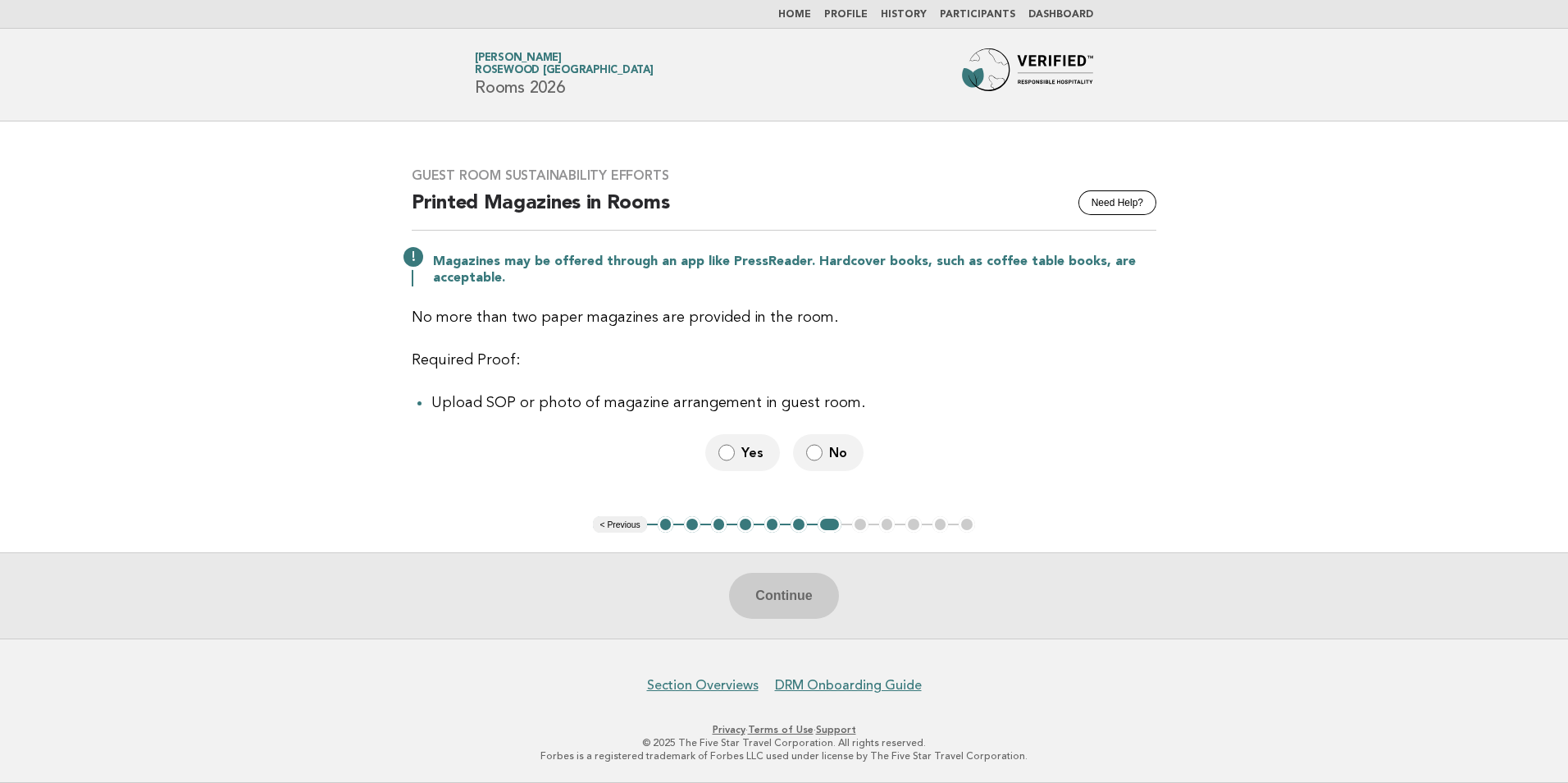
click at [773, 603] on div "Continue" at bounding box center [784, 596] width 1568 height 86
click at [776, 589] on button "Continue" at bounding box center [784, 596] width 109 height 46
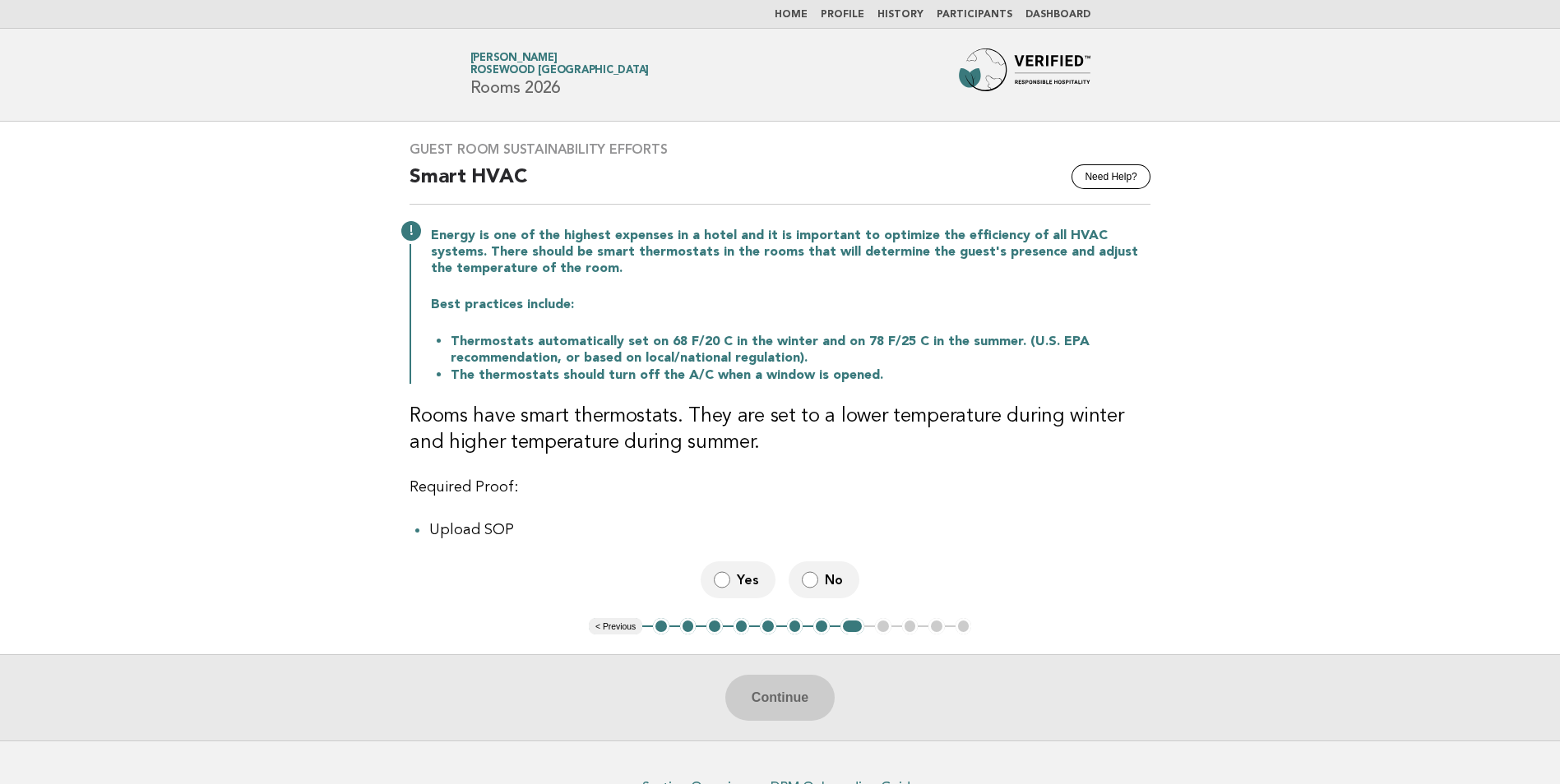
click at [799, 580] on label "No" at bounding box center [824, 580] width 71 height 37
click at [793, 687] on button "Continue" at bounding box center [780, 698] width 109 height 46
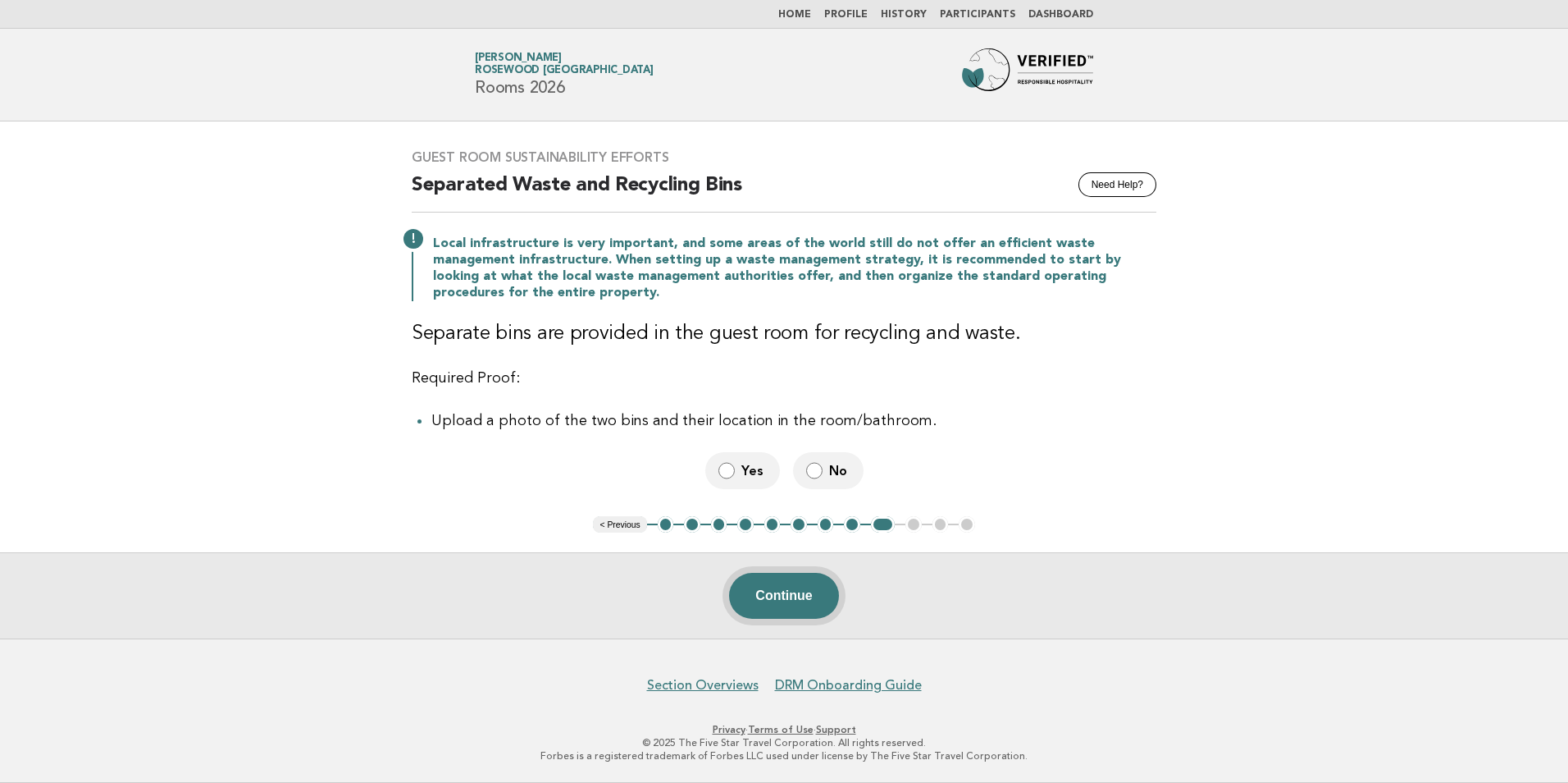
click at [782, 598] on button "Continue" at bounding box center [784, 596] width 109 height 46
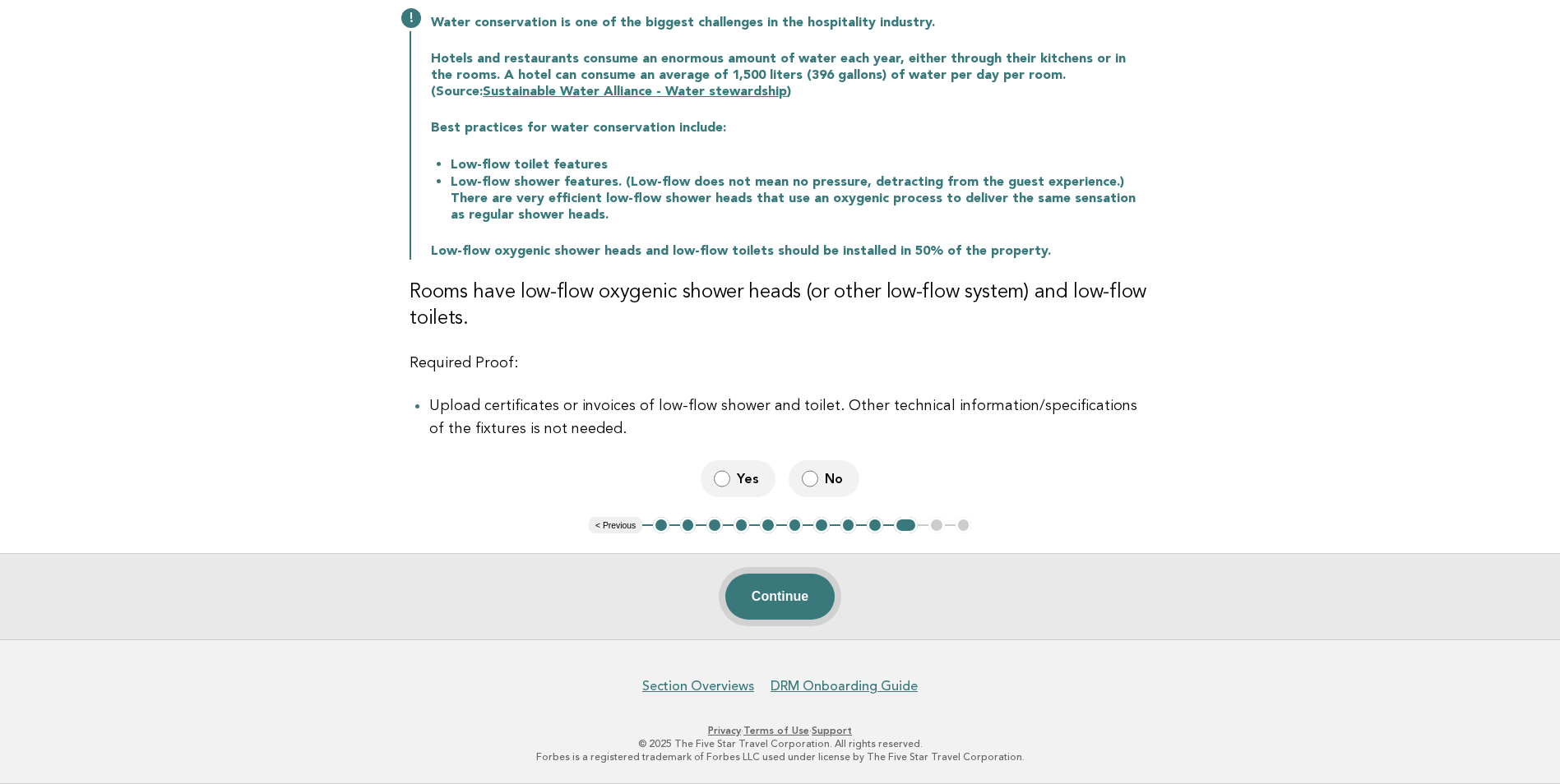
click at [748, 617] on button "Continue" at bounding box center [780, 596] width 109 height 46
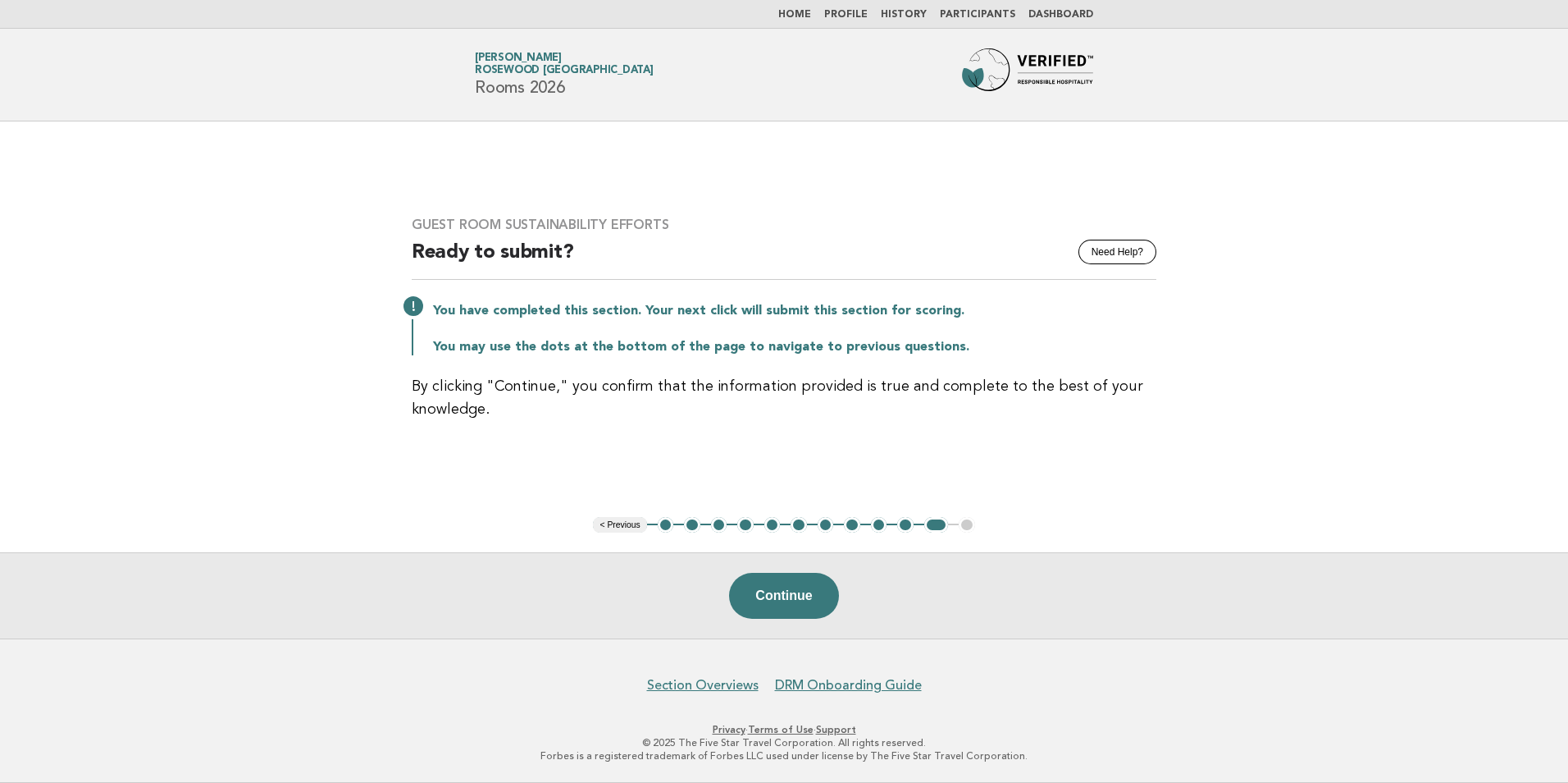
click at [811, 18] on link "Home" at bounding box center [794, 15] width 32 height 10
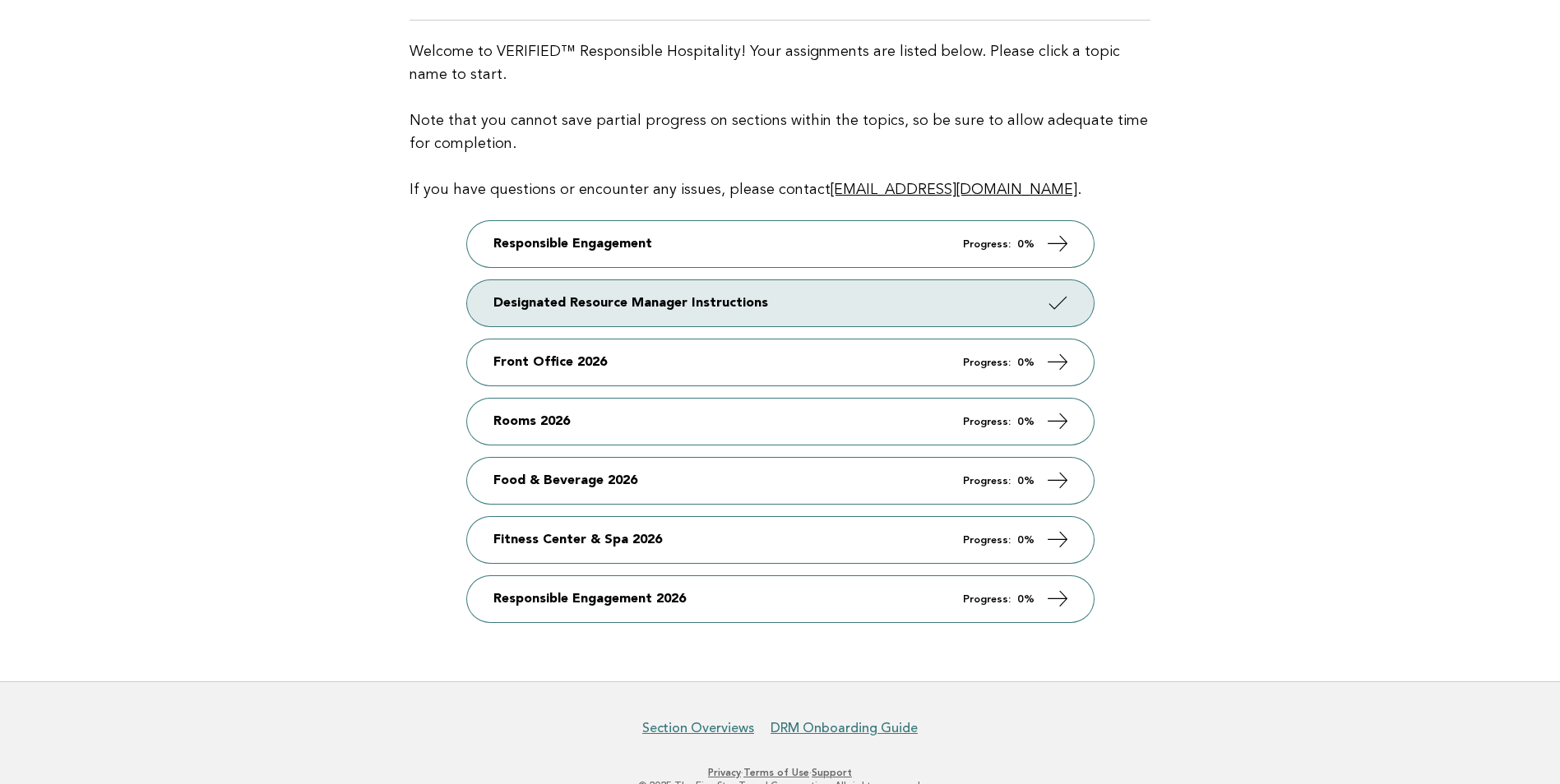
scroll to position [164, 0]
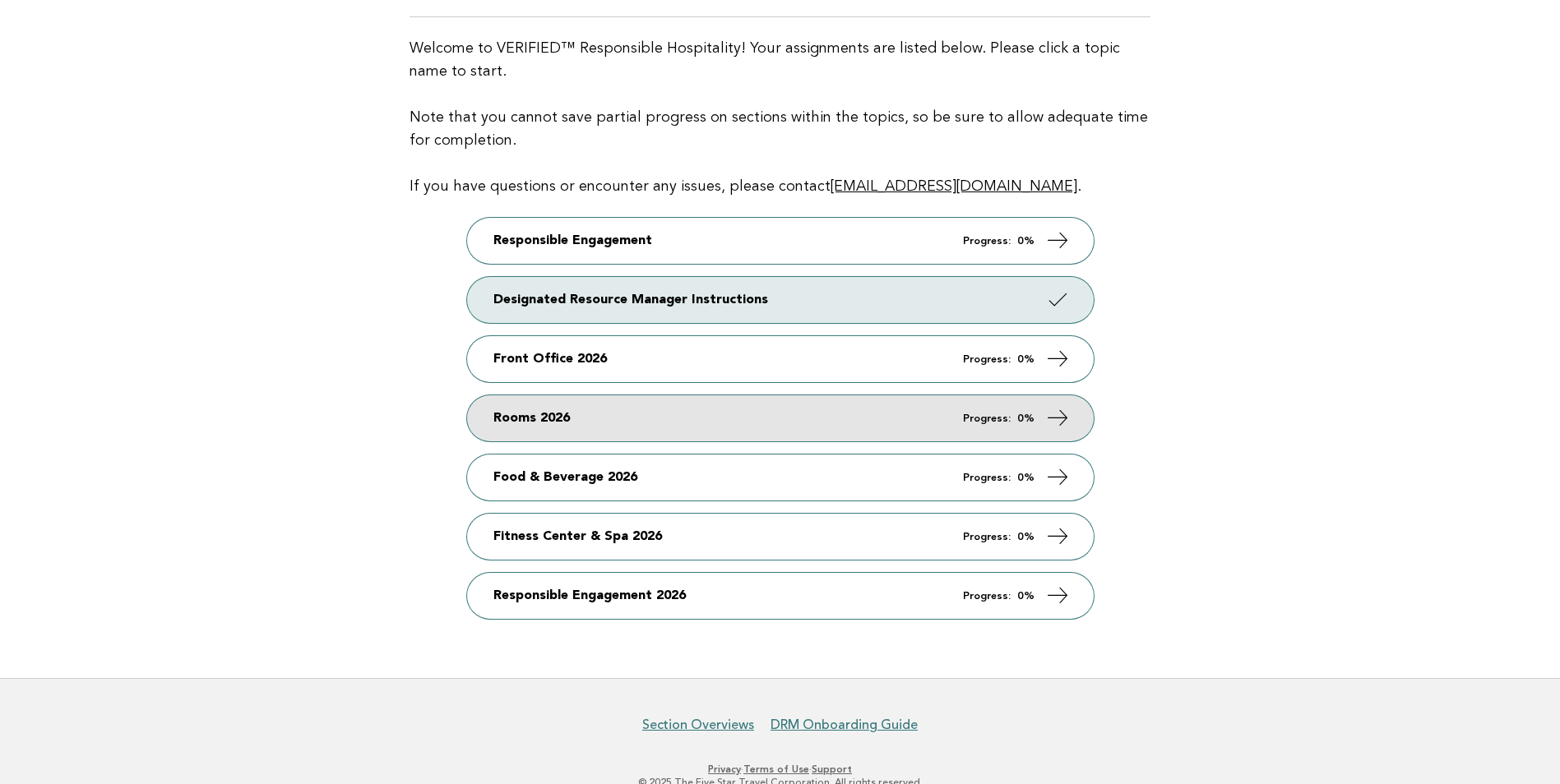
click at [560, 433] on link "Rooms 2026 Progress: 0%" at bounding box center [780, 418] width 626 height 46
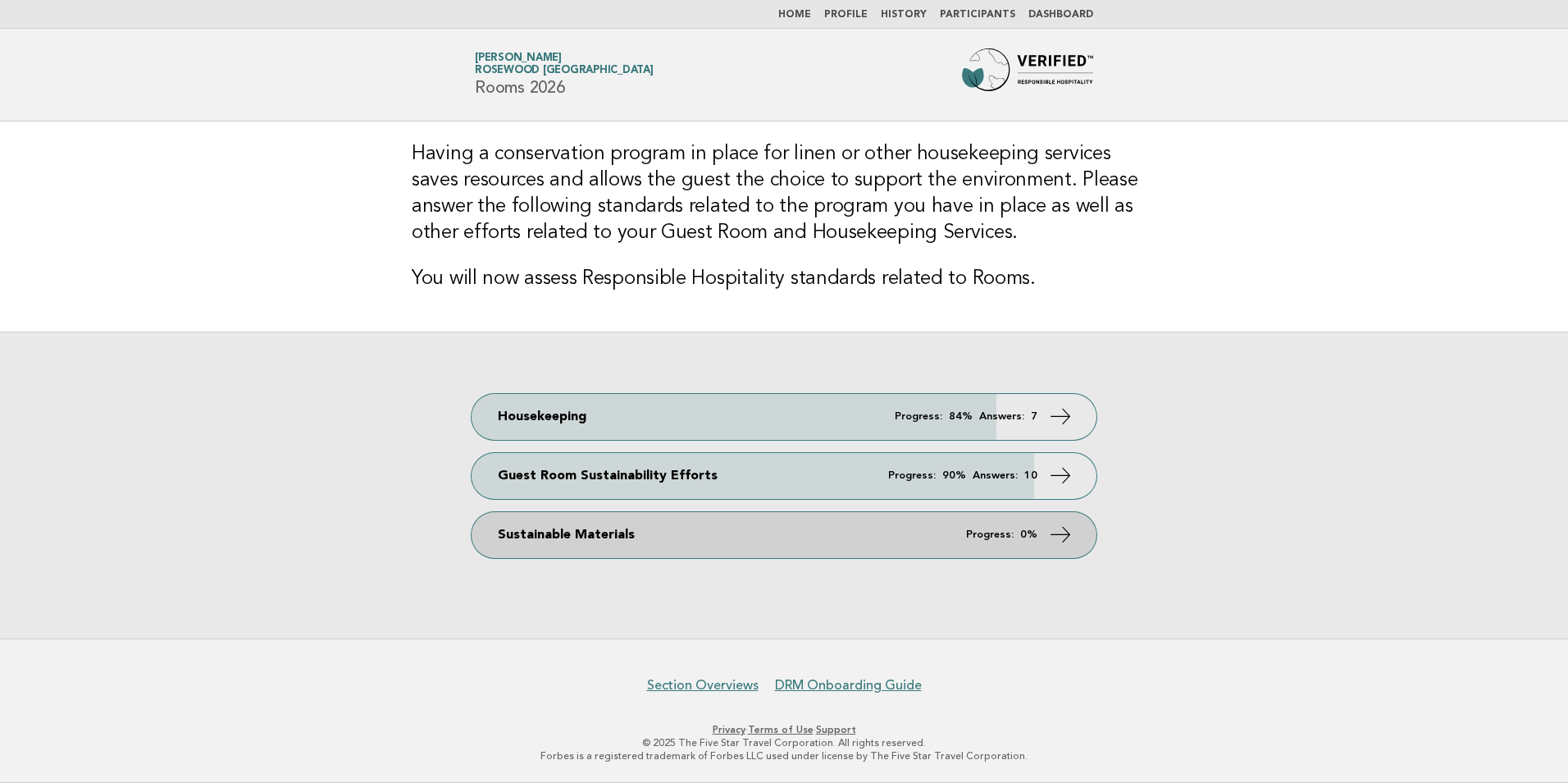
click at [579, 548] on link "Sustainable Materials Progress: 0%" at bounding box center [784, 535] width 625 height 46
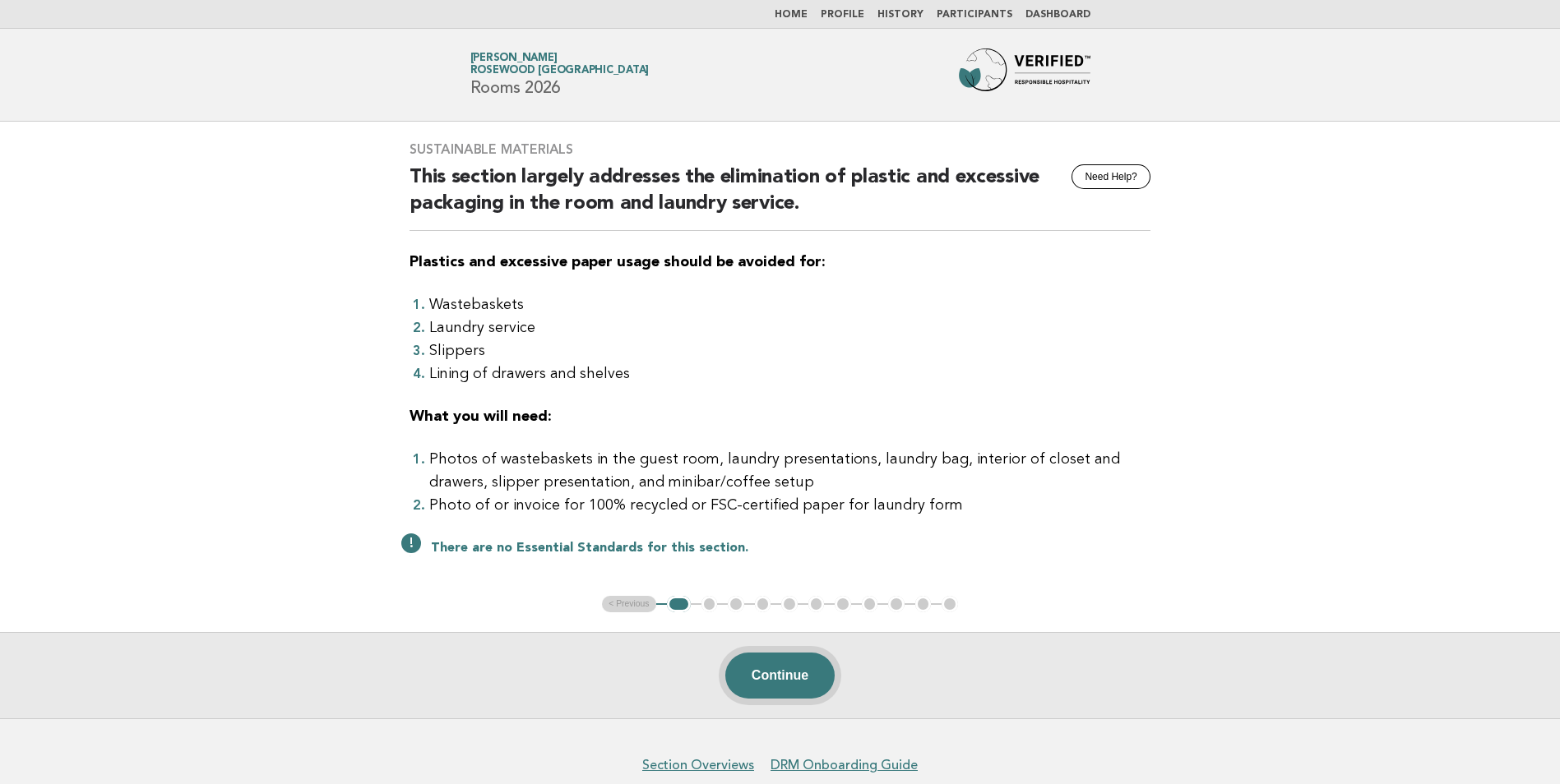
click at [768, 672] on button "Continue" at bounding box center [780, 675] width 109 height 46
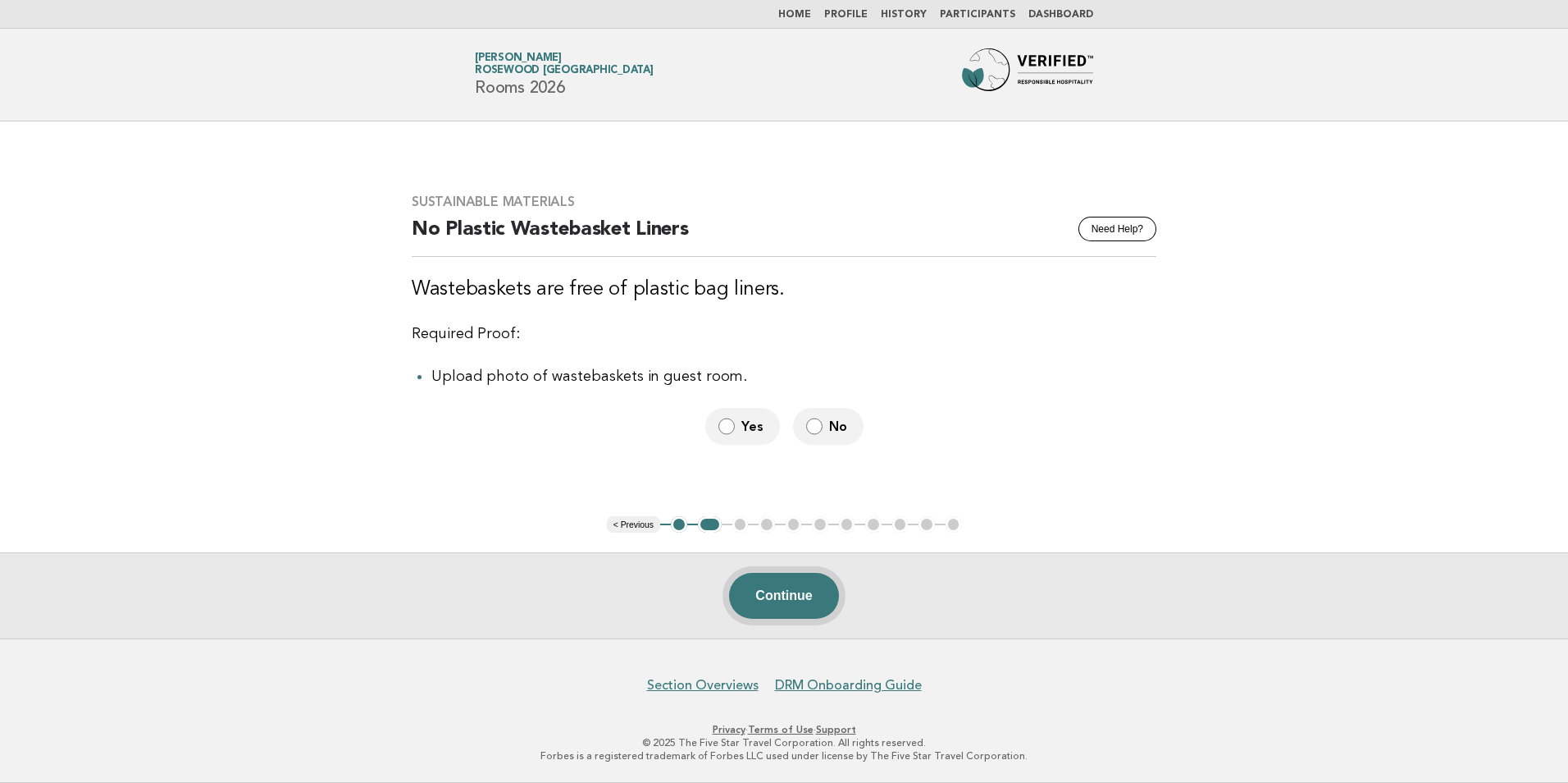
click at [794, 583] on button "Continue" at bounding box center [784, 596] width 109 height 46
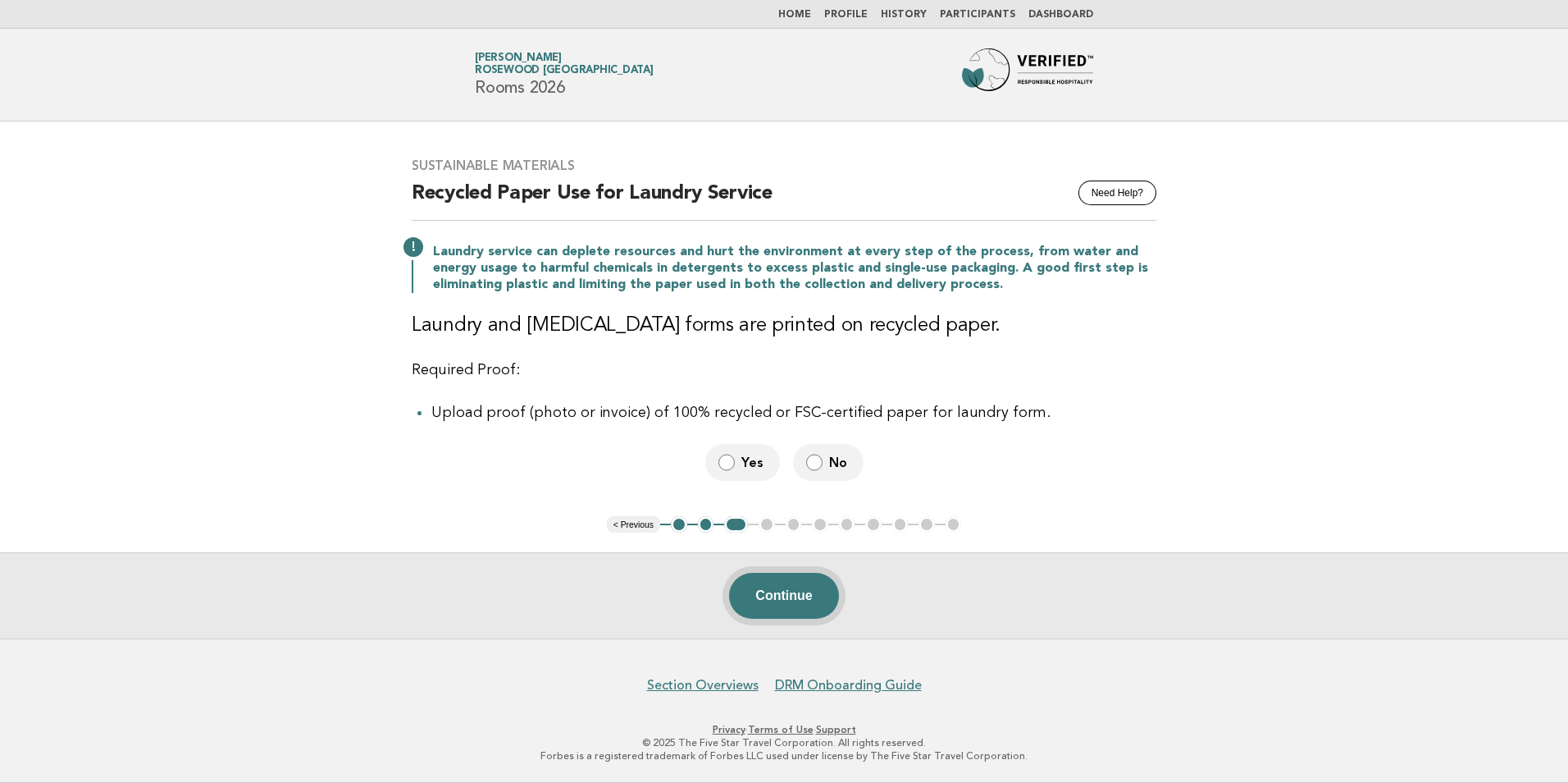
click at [797, 593] on button "Continue" at bounding box center [784, 596] width 109 height 46
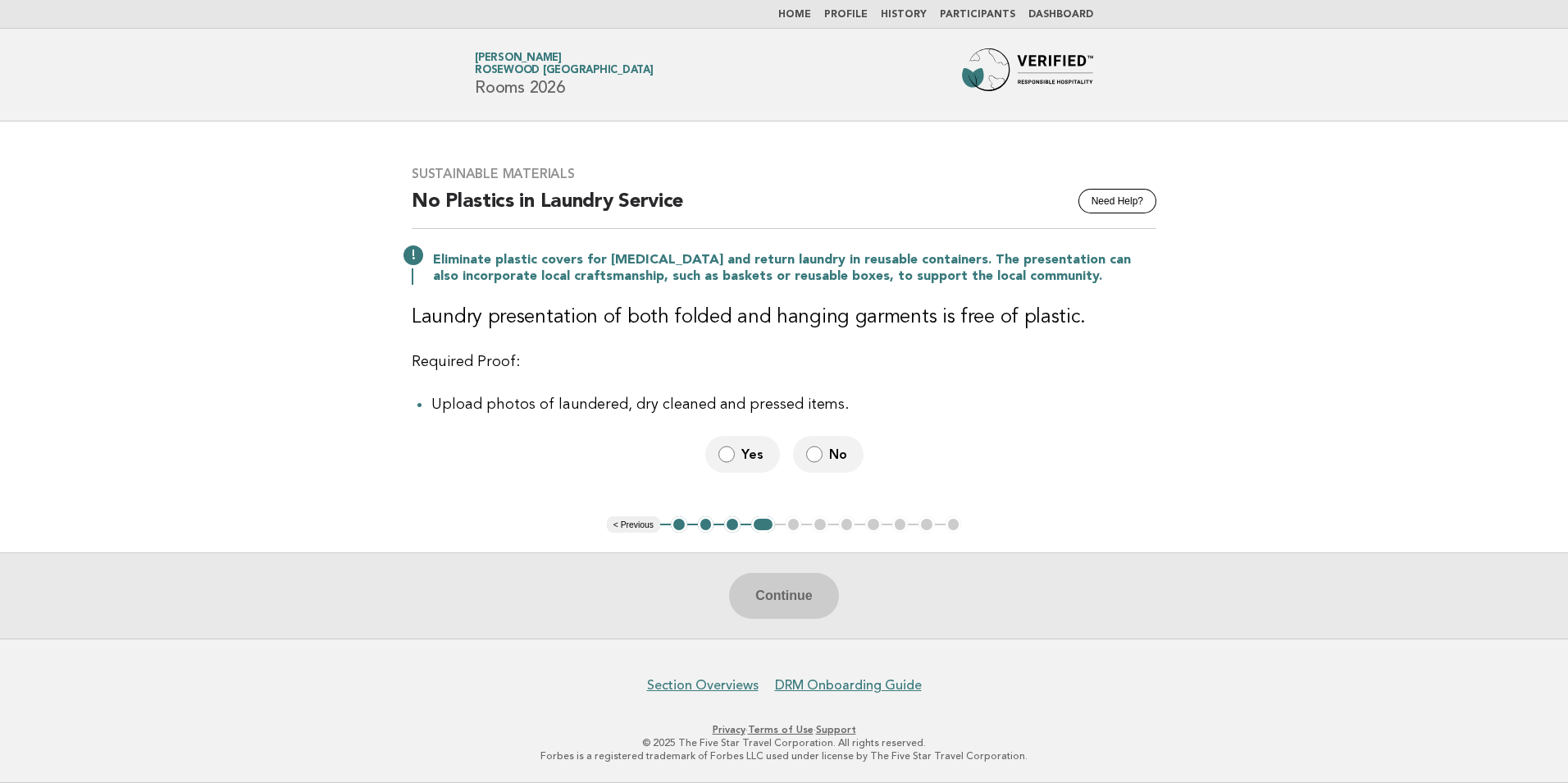
click at [823, 454] on label "No" at bounding box center [829, 454] width 71 height 37
click at [790, 594] on button "Continue" at bounding box center [784, 596] width 109 height 46
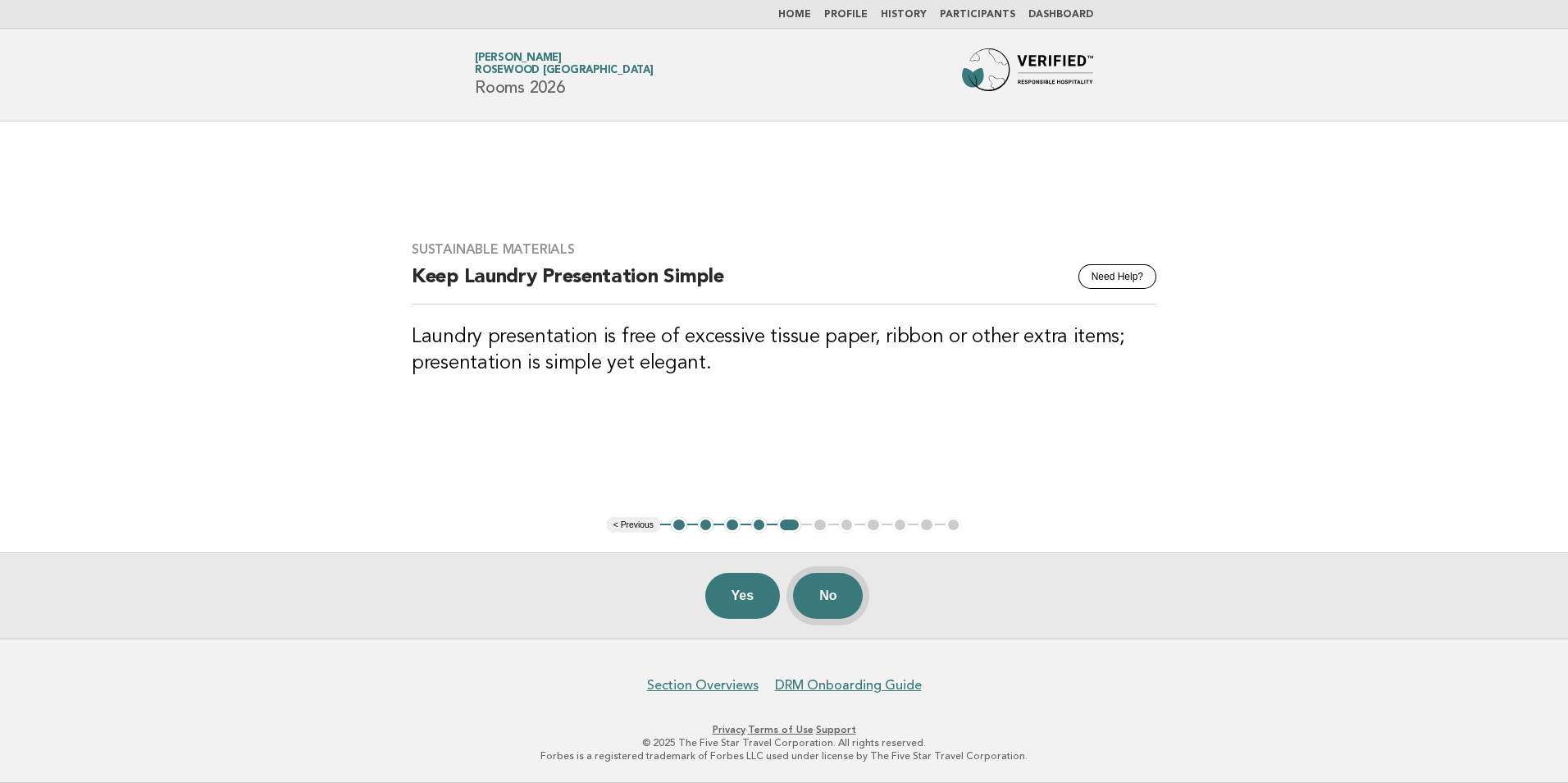
click at [829, 592] on button "No" at bounding box center [828, 596] width 70 height 46
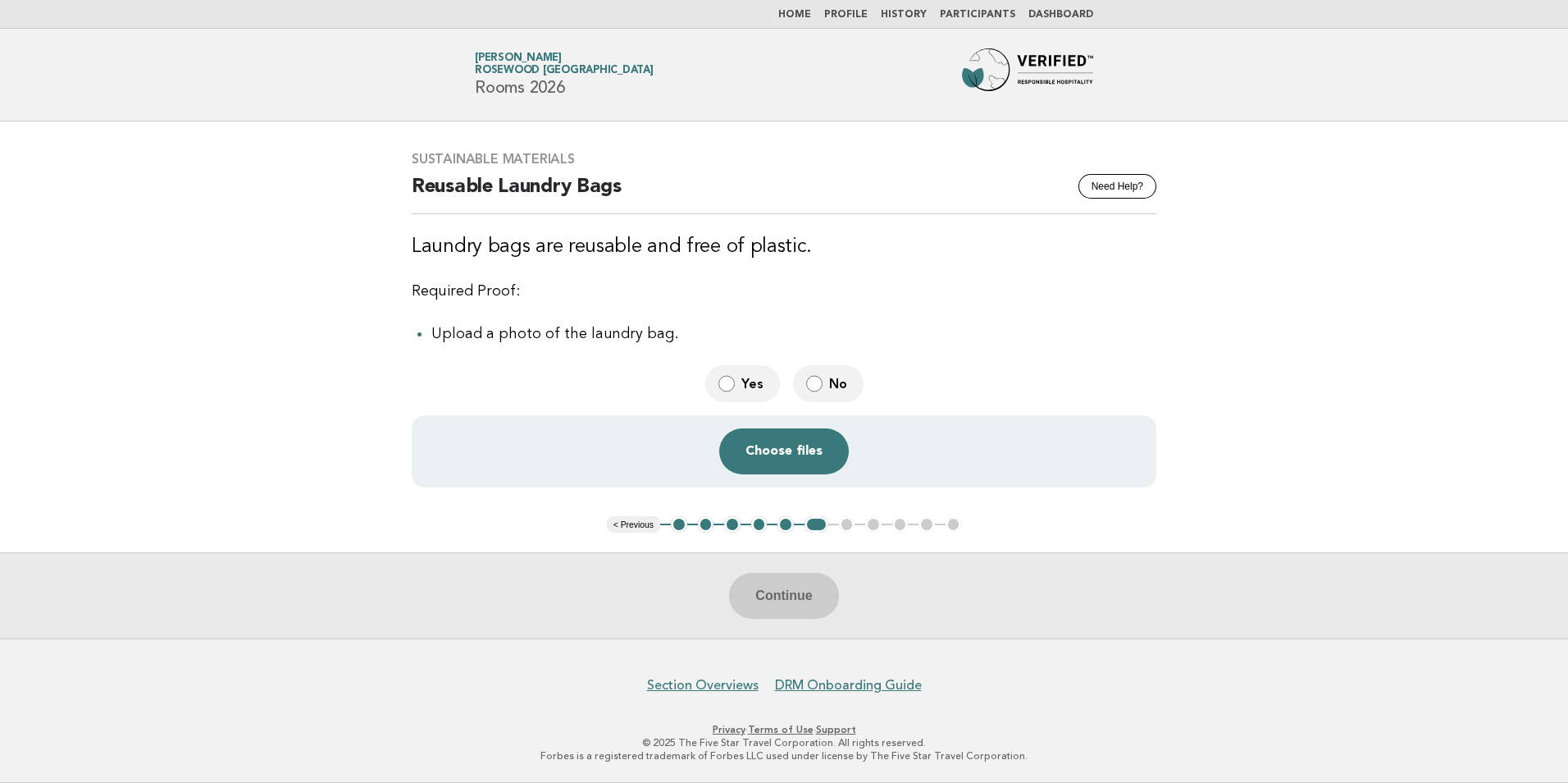
click at [832, 384] on span "No" at bounding box center [840, 384] width 22 height 18
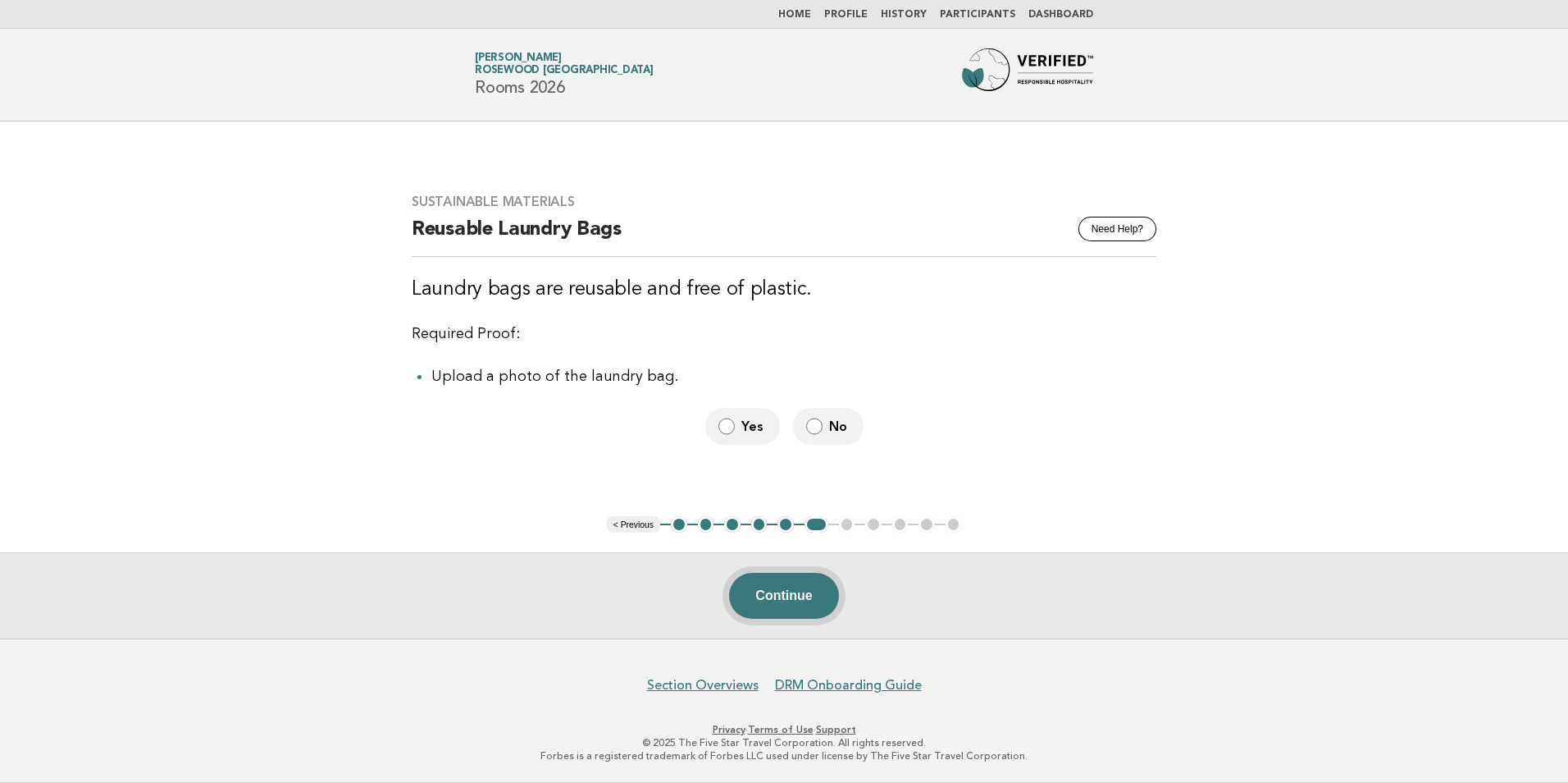
click at [794, 598] on button "Continue" at bounding box center [784, 596] width 109 height 46
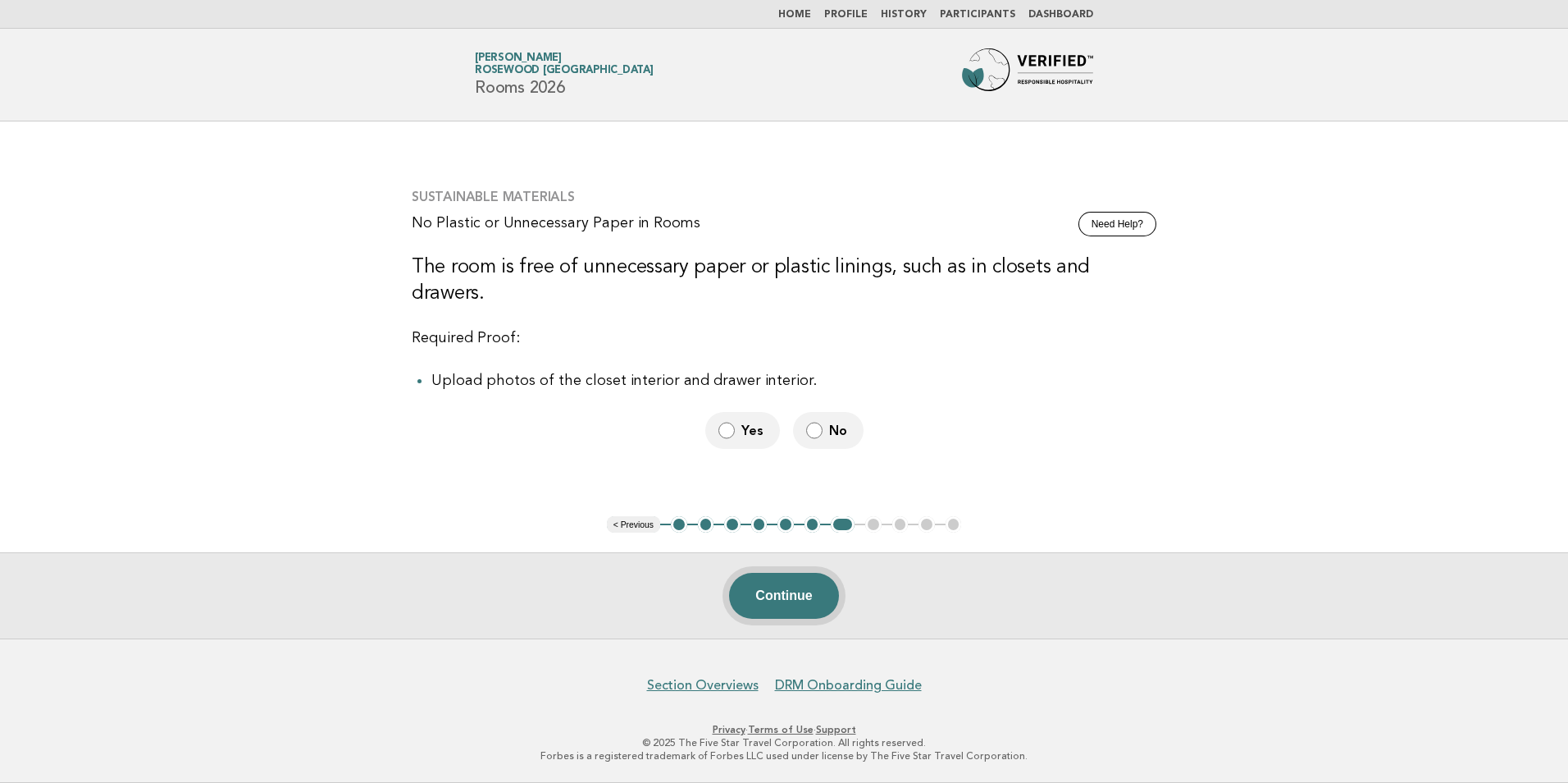
click at [775, 604] on button "Continue" at bounding box center [784, 596] width 109 height 46
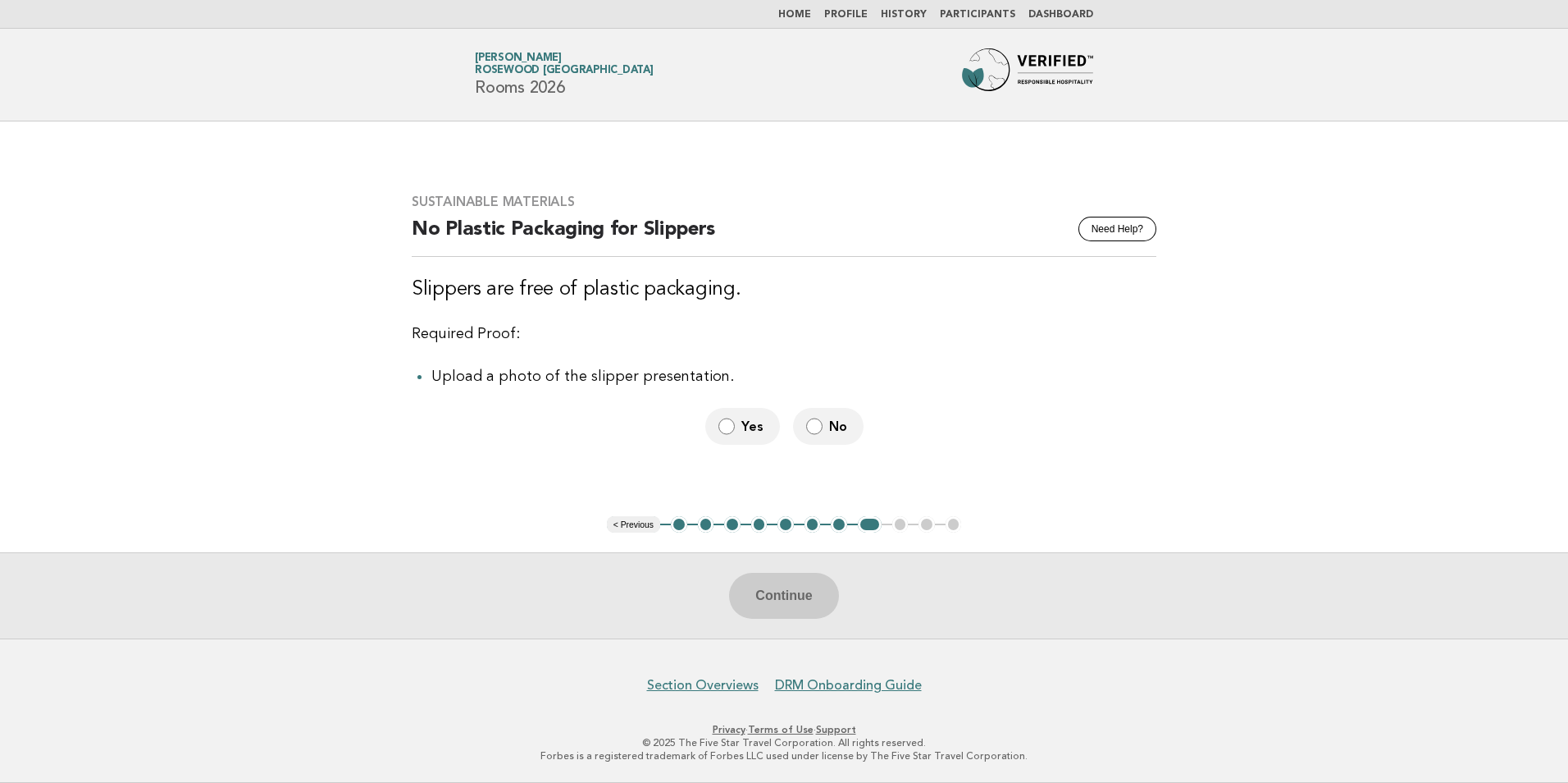
click at [812, 441] on label "No" at bounding box center [829, 427] width 71 height 37
click at [789, 595] on button "Continue" at bounding box center [784, 596] width 109 height 46
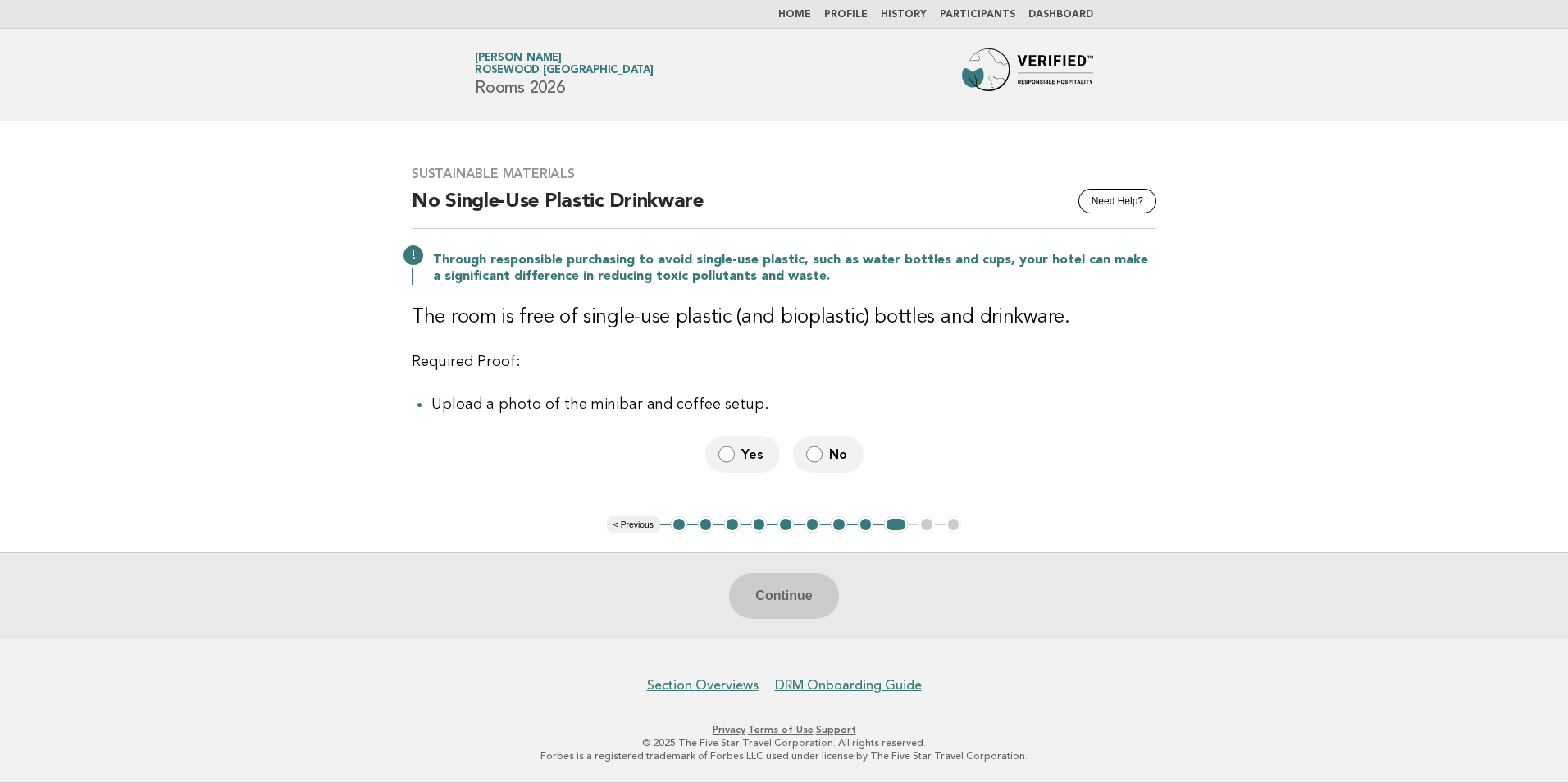
click at [827, 444] on label "No" at bounding box center [829, 454] width 71 height 37
click at [783, 601] on button "Continue" at bounding box center [784, 596] width 109 height 46
